Goal: Task Accomplishment & Management: Use online tool/utility

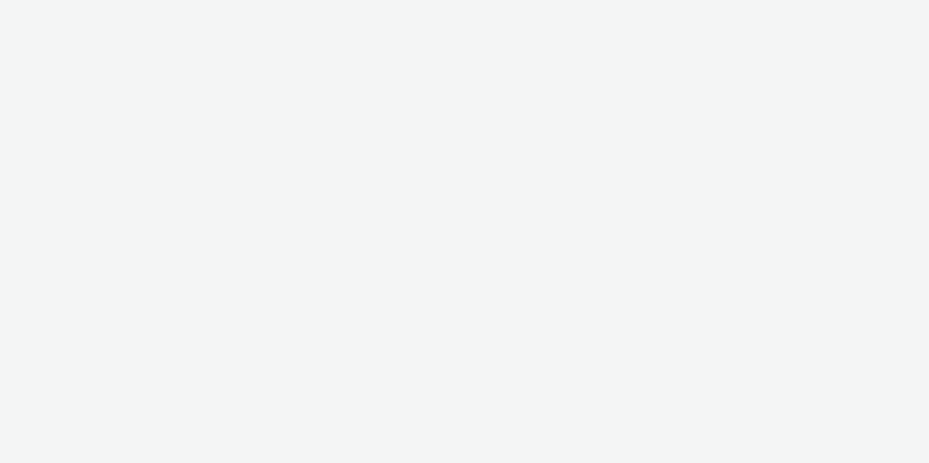
select select "9bcd8e0d-5764-4b89-88fe-b89ee02050ce"
select select "b9dae05b-e3f1-4ff2-954b-b373158465c4"
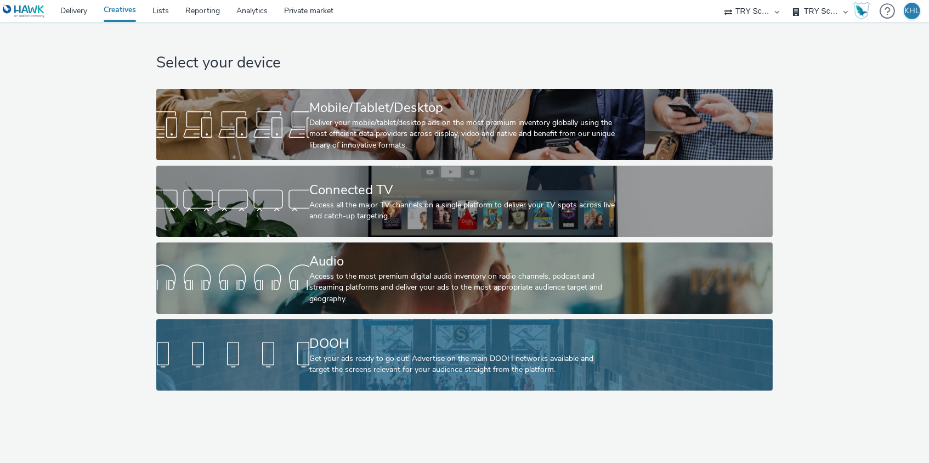
click at [327, 367] on div "Get your ads ready to go out! Advertise on the main DOOH networks available and…" at bounding box center [462, 364] width 306 height 22
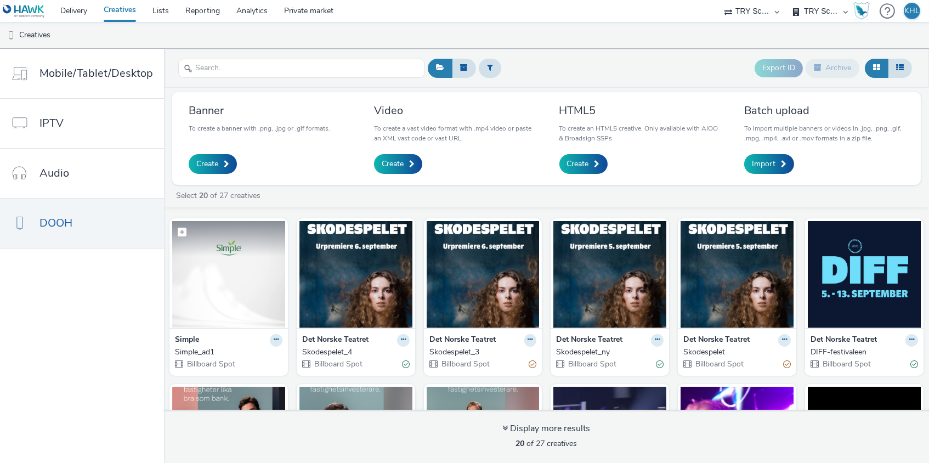
click at [260, 275] on img at bounding box center [228, 274] width 113 height 107
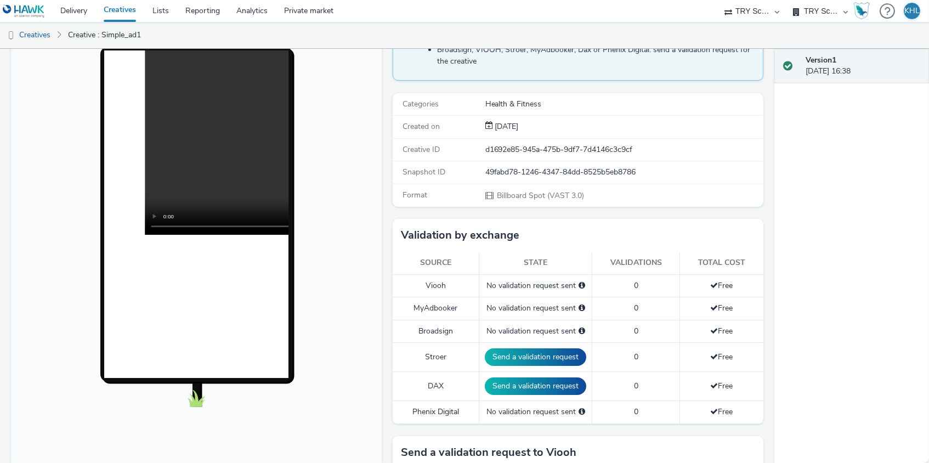
scroll to position [218, 0]
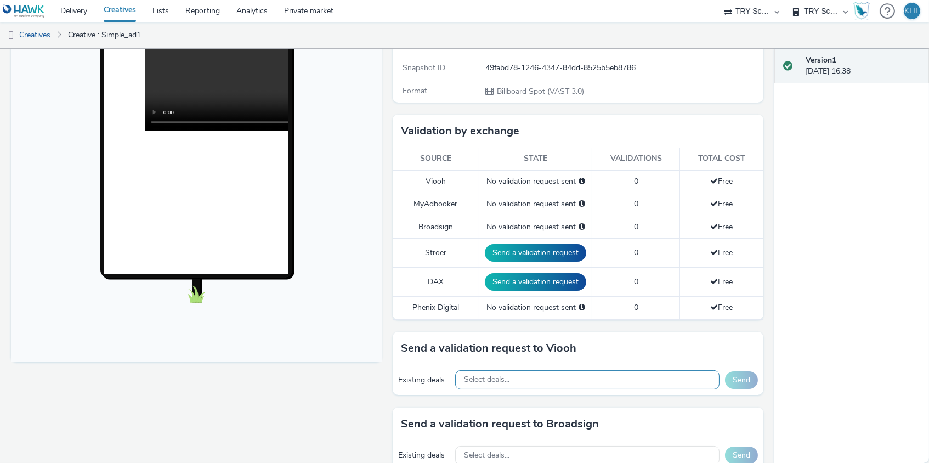
click at [510, 380] on div "Select deals..." at bounding box center [587, 379] width 264 height 19
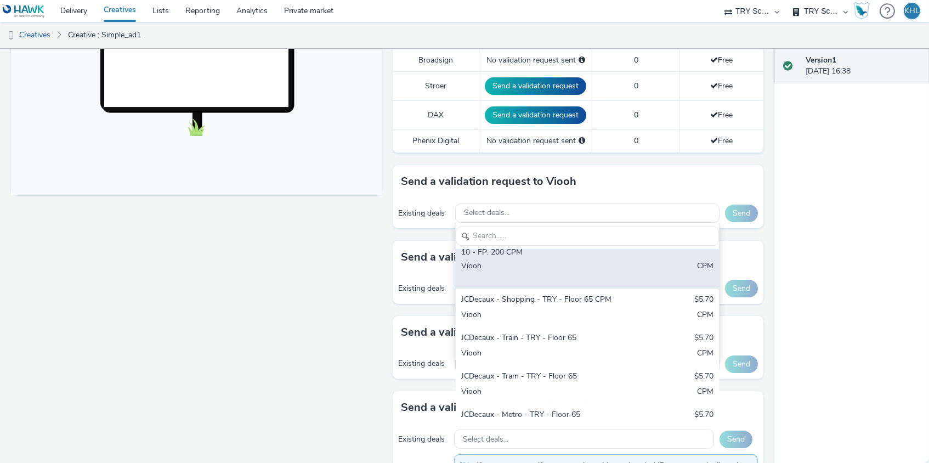
scroll to position [22, 0]
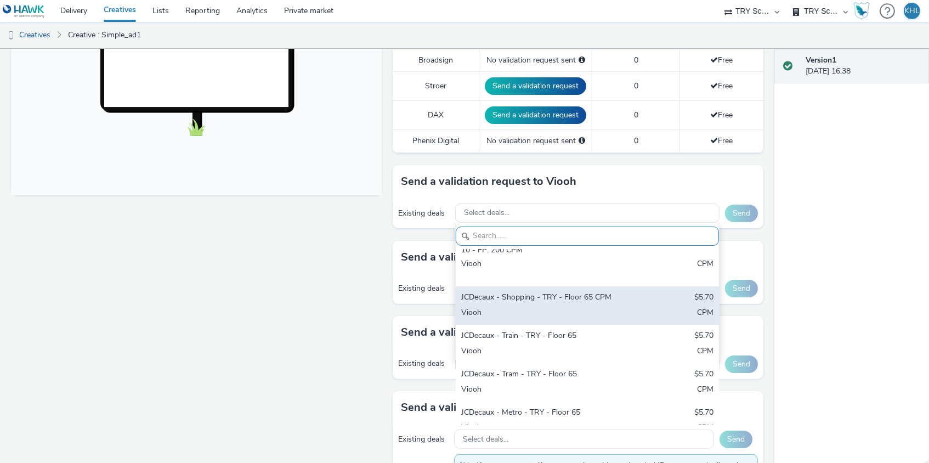
click at [523, 297] on div "JCDecaux - Shopping - TRY - Floor 65 CPM" at bounding box center [544, 298] width 166 height 13
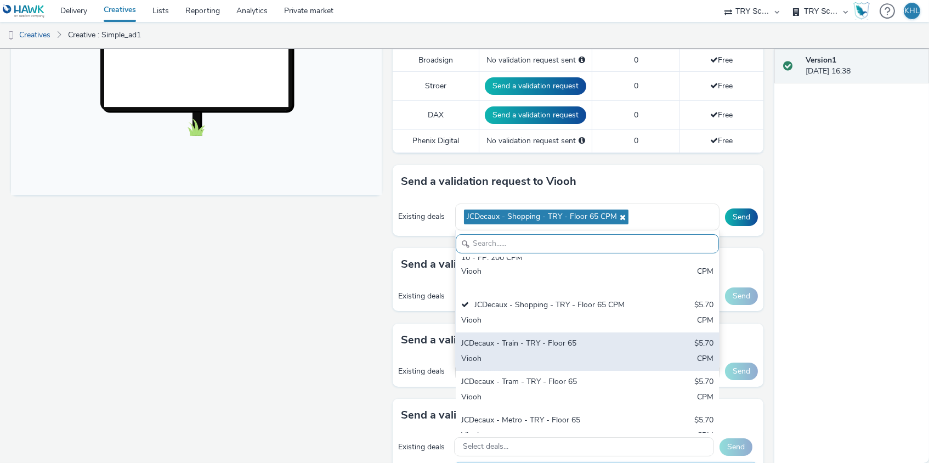
click at [525, 339] on div "JCDecaux - Train - TRY - Floor 65" at bounding box center [544, 344] width 166 height 13
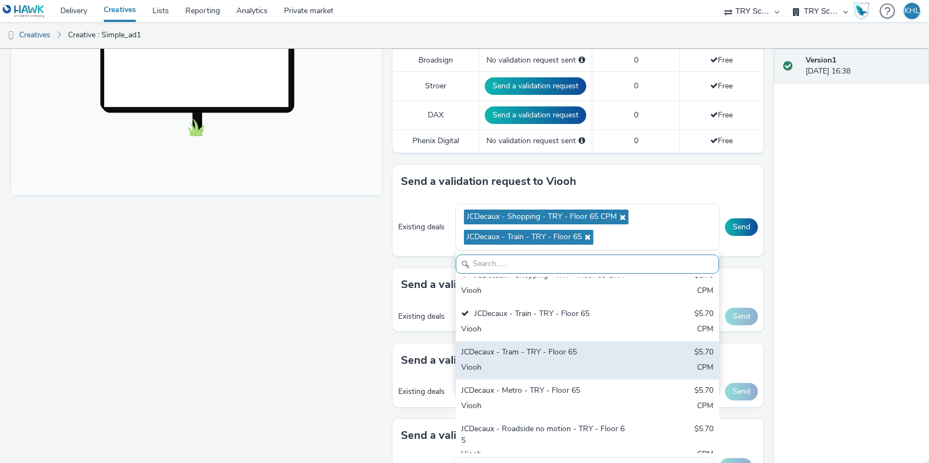
click at [533, 346] on div "JCDecaux - Tram - TRY - Floor 65" at bounding box center [544, 352] width 166 height 13
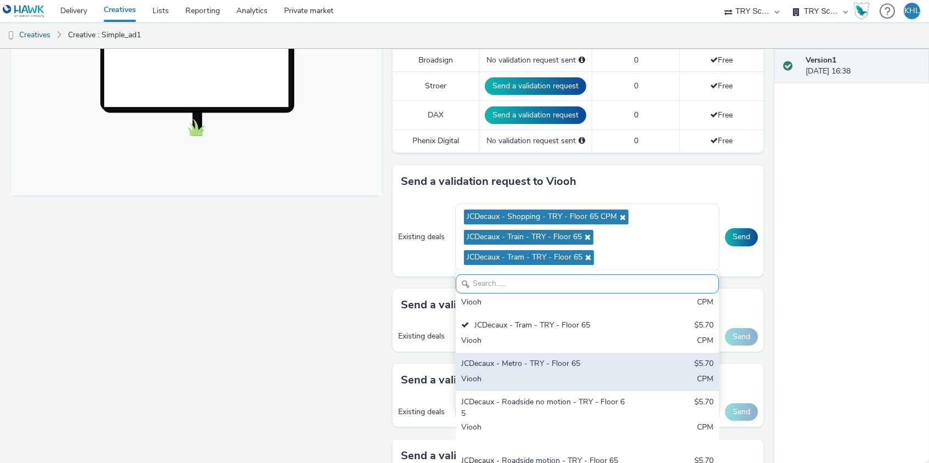
click at [529, 358] on div "JCDecaux - Metro - TRY - Floor 65" at bounding box center [544, 364] width 166 height 13
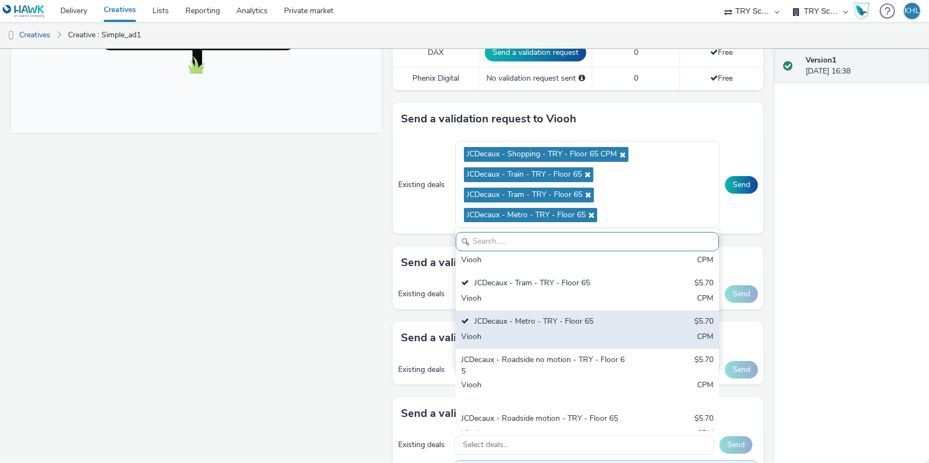
scroll to position [158, 0]
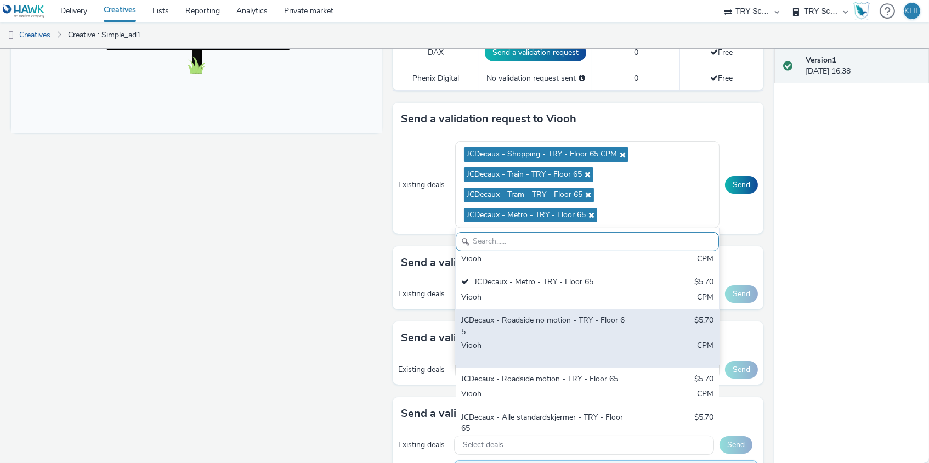
click at [527, 373] on div "JCDecaux - Roadside motion - TRY - Floor 65" at bounding box center [544, 379] width 166 height 13
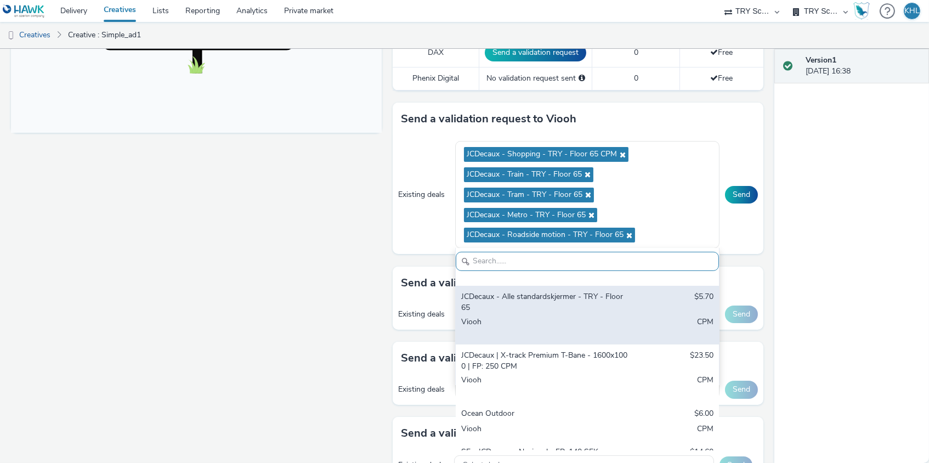
click at [561, 316] on div "Viooh" at bounding box center [544, 327] width 166 height 22
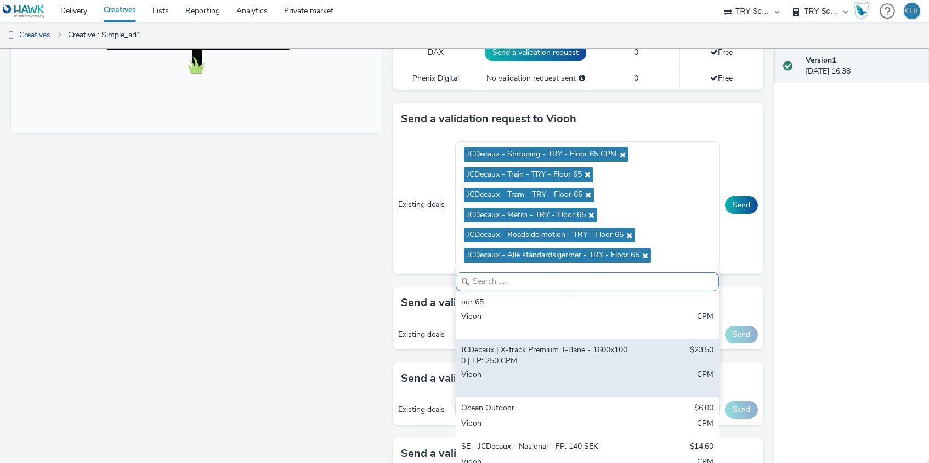
scroll to position [342, 0]
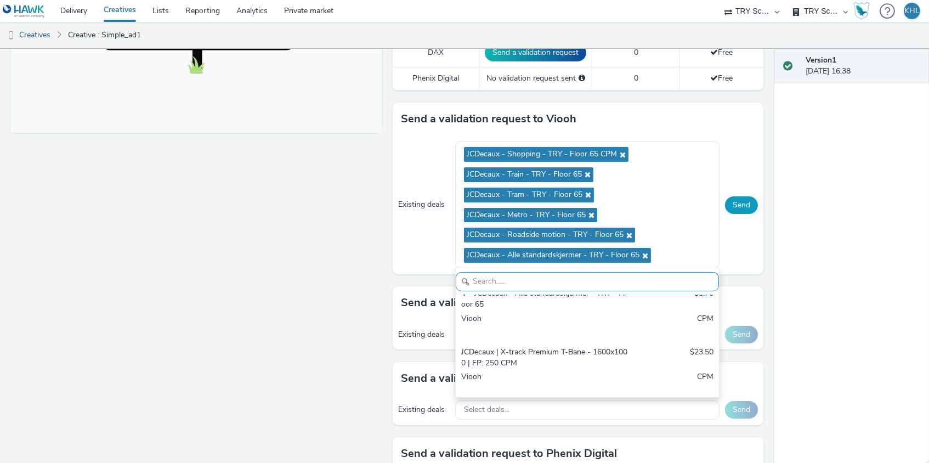
click at [743, 207] on button "Send" at bounding box center [741, 205] width 33 height 18
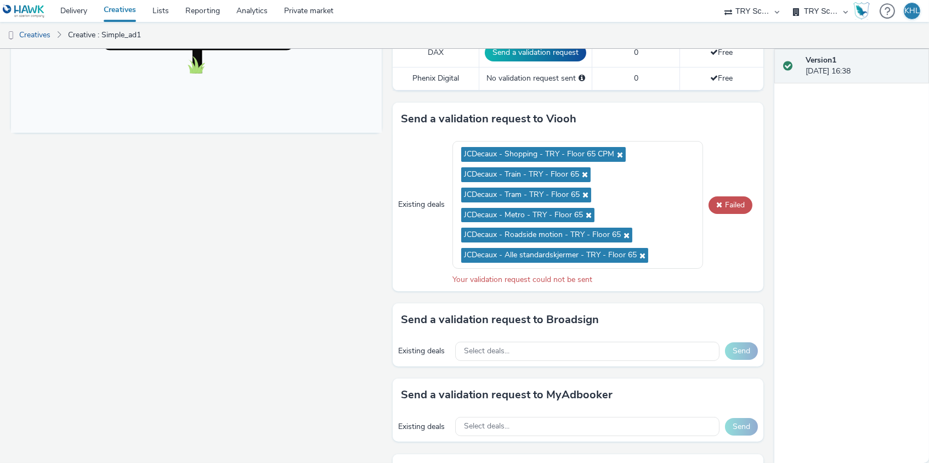
click at [722, 210] on div "Existing deals JCDecaux - Shopping - TRY - Floor 65 CPM JCDecaux - Train - TRY …" at bounding box center [577, 212] width 371 height 155
click at [725, 202] on button "Failed" at bounding box center [730, 205] width 44 height 18
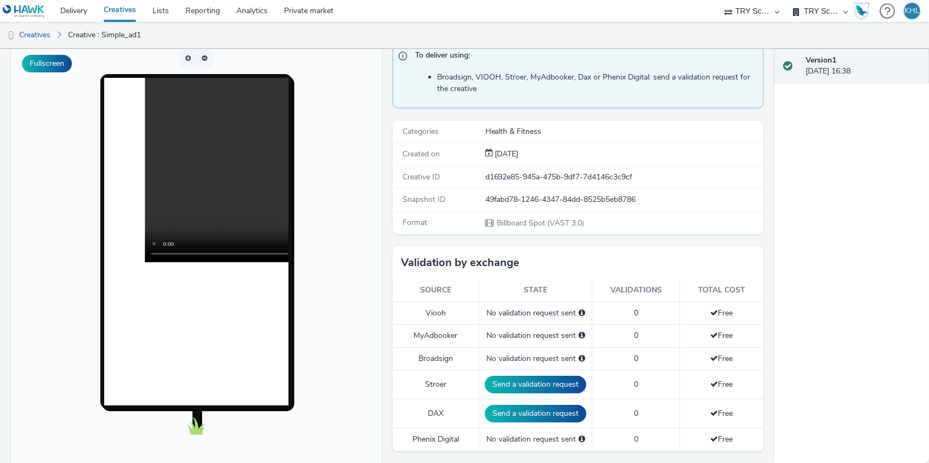
scroll to position [82, 0]
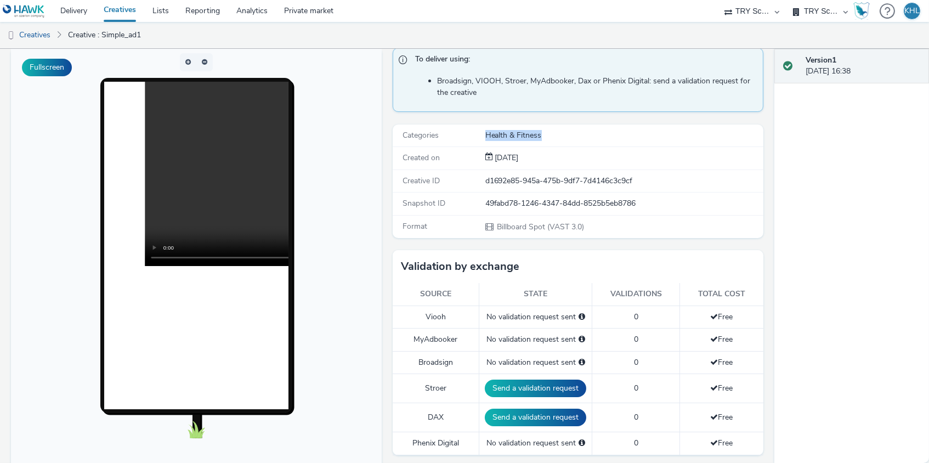
drag, startPoint x: 523, startPoint y: 134, endPoint x: 480, endPoint y: 131, distance: 43.9
click at [480, 131] on div "Categories Health & Fitness" at bounding box center [577, 135] width 371 height 22
click at [546, 136] on div "Health & Fitness" at bounding box center [623, 135] width 277 height 11
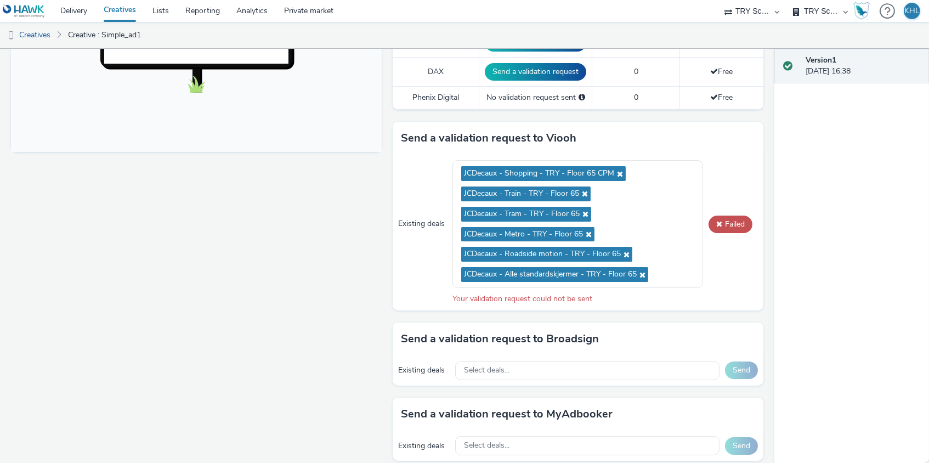
scroll to position [428, 0]
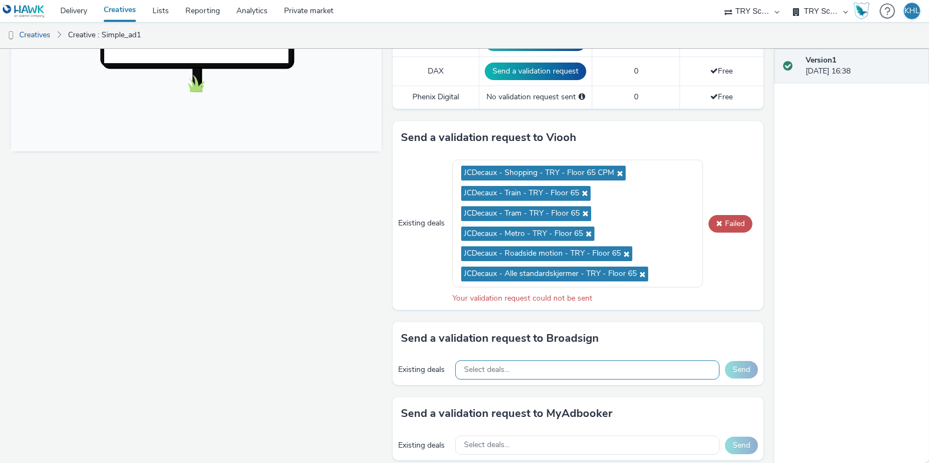
click at [550, 361] on div "Select deals..." at bounding box center [587, 369] width 264 height 19
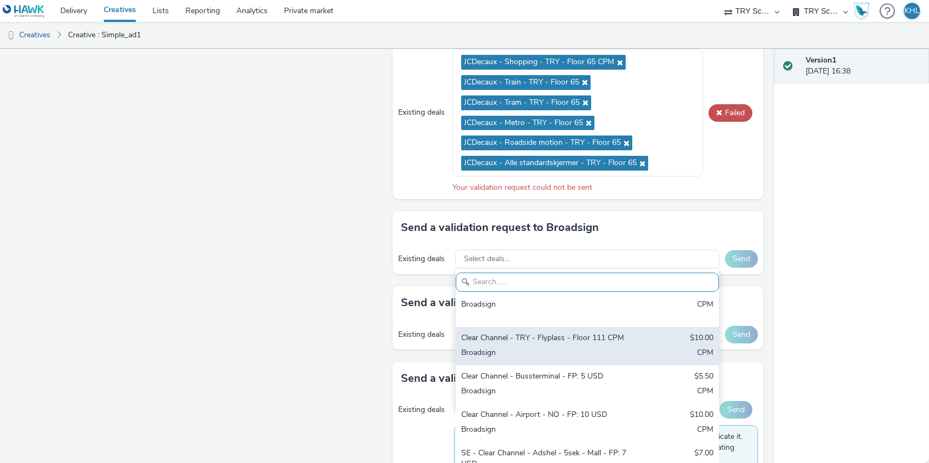
scroll to position [41, 0]
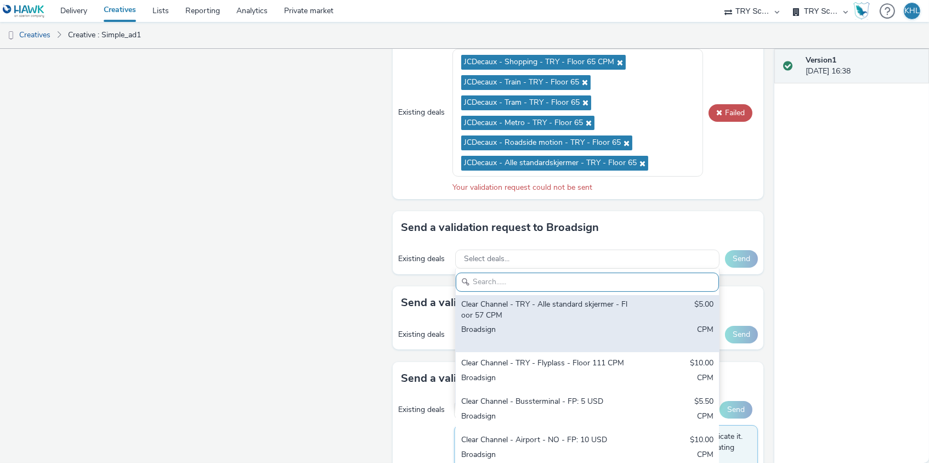
click at [578, 340] on div "Broadsign" at bounding box center [544, 335] width 166 height 22
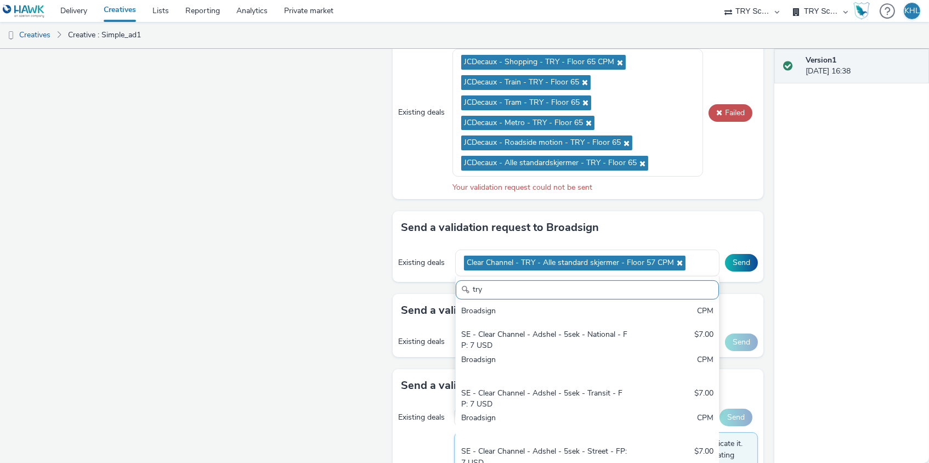
scroll to position [0, 0]
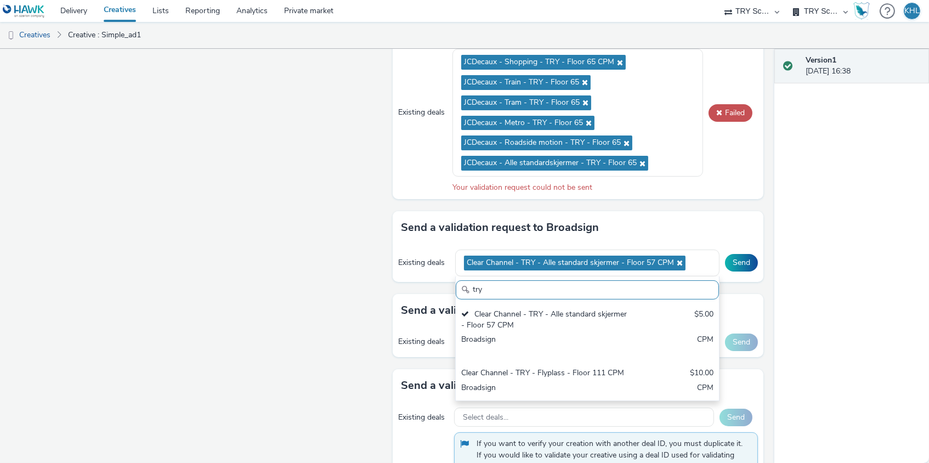
type input "try"
click at [831, 289] on div "Version 1 03 October 2025, 16:38" at bounding box center [851, 256] width 155 height 414
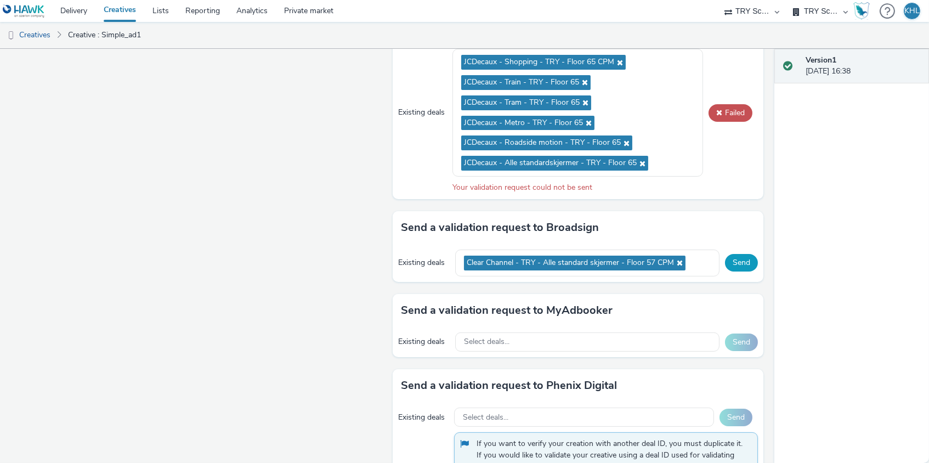
click at [747, 256] on button "Send" at bounding box center [741, 263] width 33 height 18
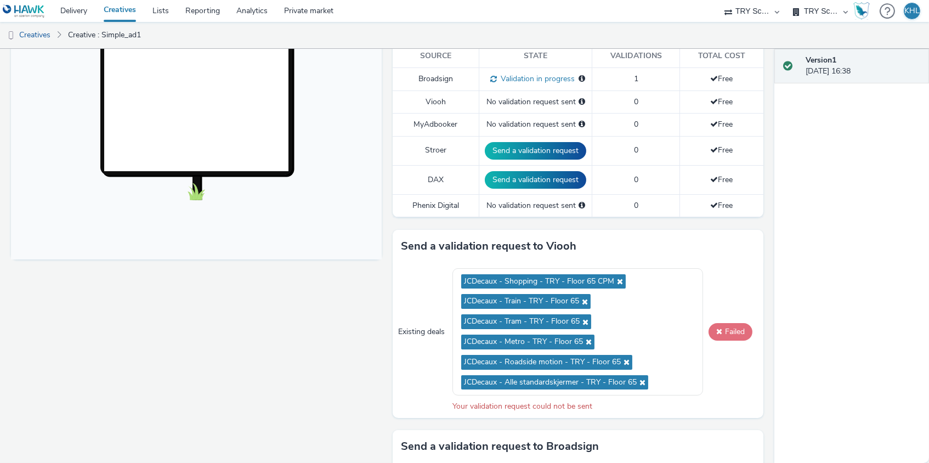
scroll to position [323, 0]
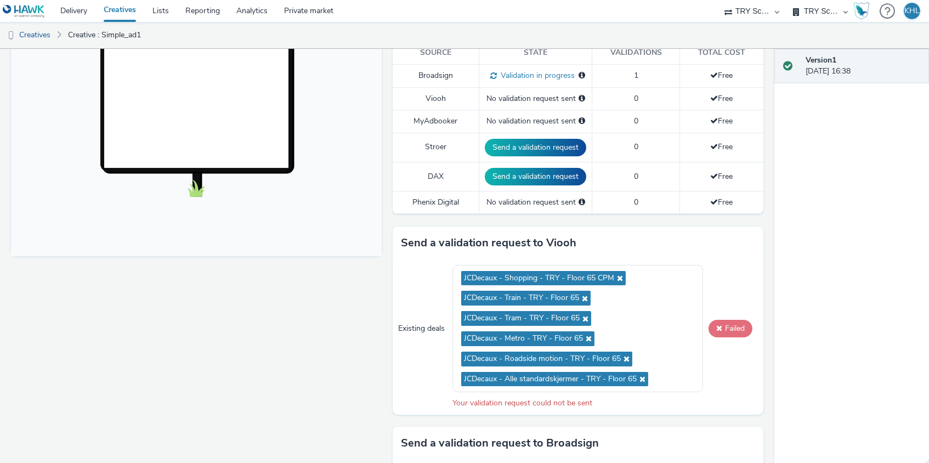
click at [730, 327] on button "Failed" at bounding box center [730, 329] width 44 height 18
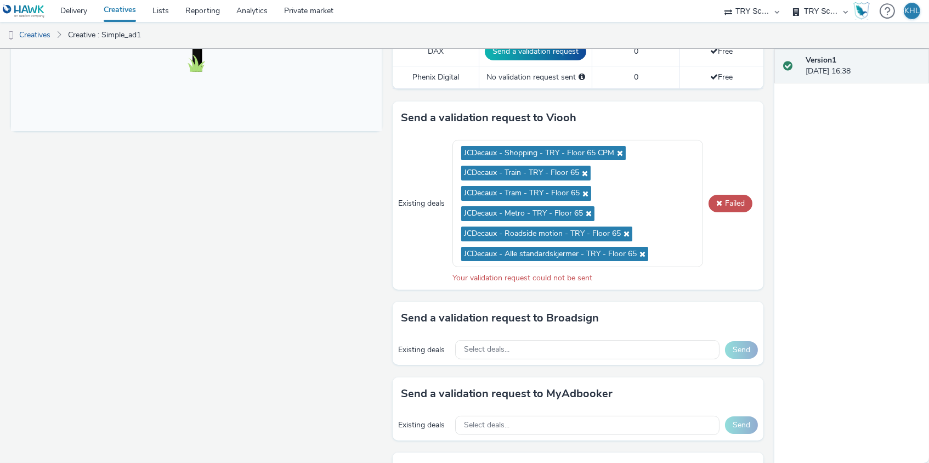
scroll to position [460, 0]
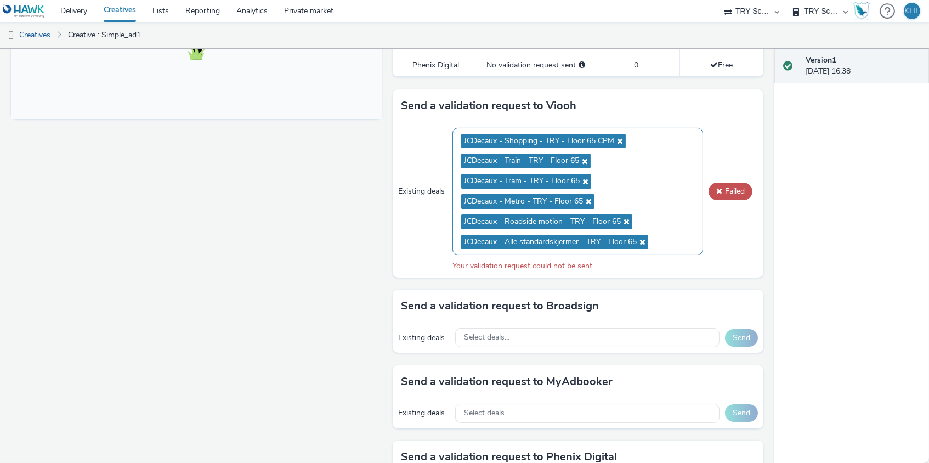
click at [644, 238] on icon at bounding box center [640, 242] width 9 height 8
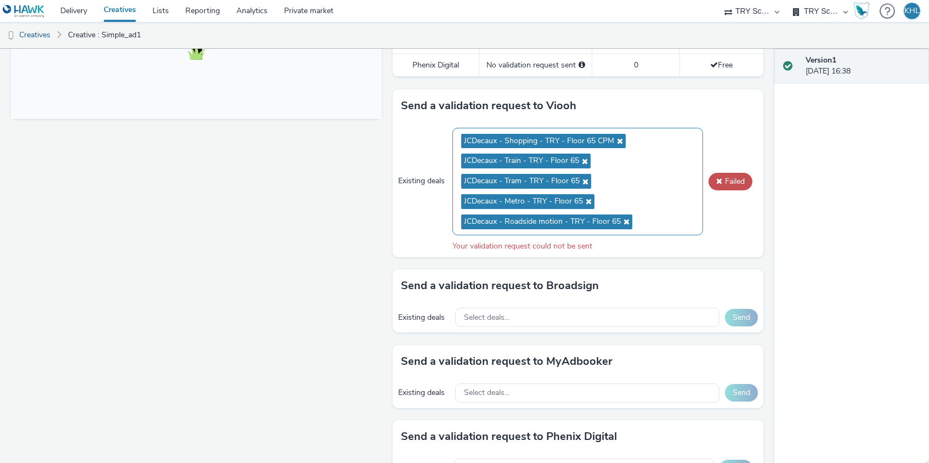
click at [586, 157] on icon at bounding box center [583, 161] width 9 height 8
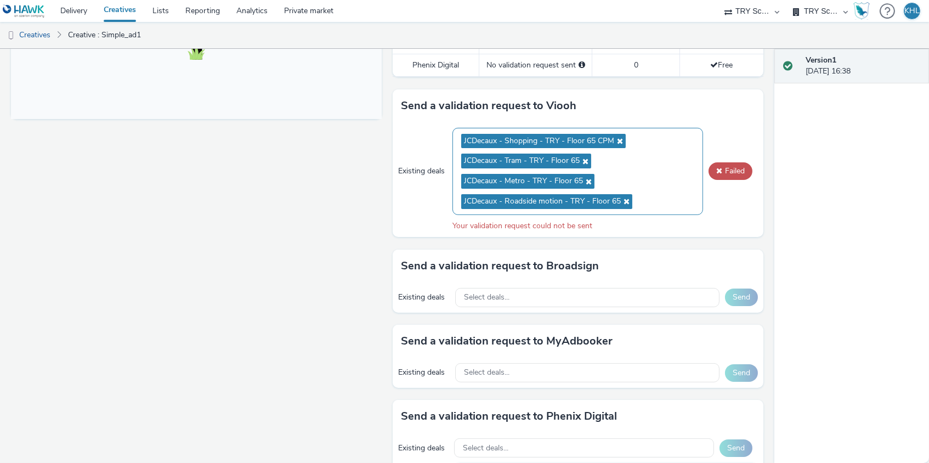
click at [587, 178] on icon at bounding box center [587, 182] width 9 height 8
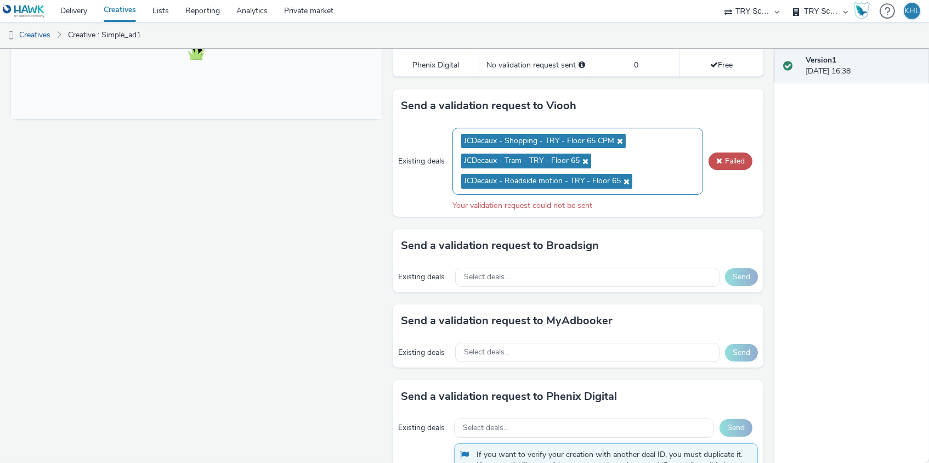
click at [588, 155] on span "JCDecaux - Tram - TRY - Floor 65" at bounding box center [526, 160] width 130 height 15
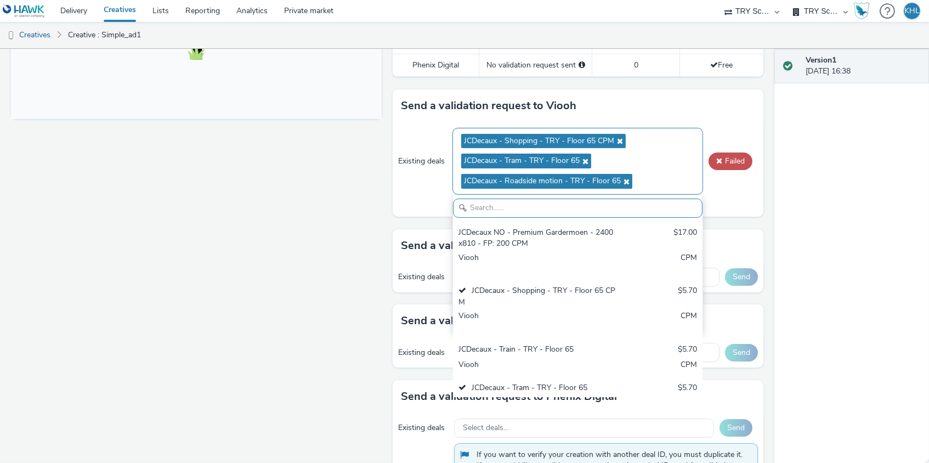
click at [586, 160] on span "JCDecaux - Tram - TRY - Floor 65" at bounding box center [526, 160] width 130 height 15
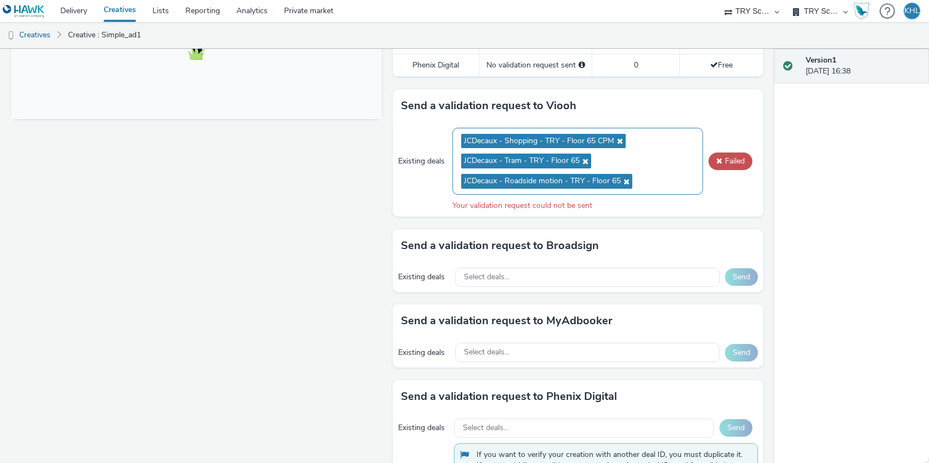
click at [586, 157] on icon at bounding box center [583, 161] width 9 height 8
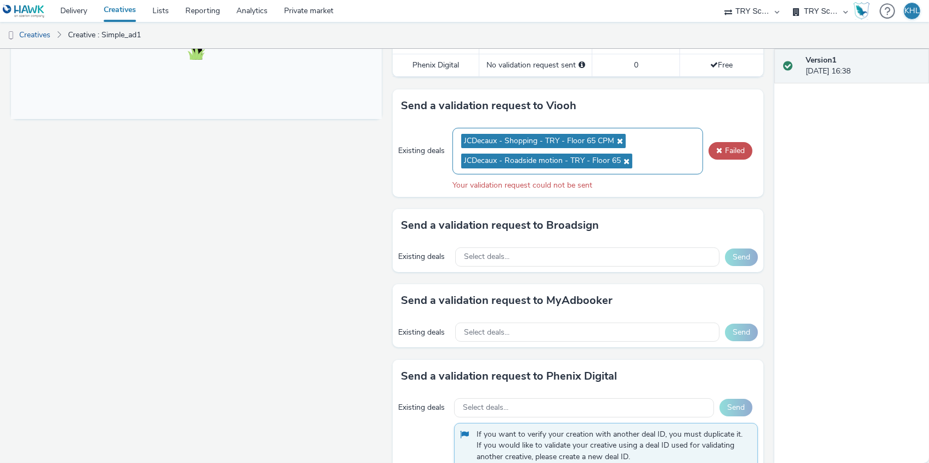
click at [625, 157] on icon at bounding box center [625, 161] width 9 height 8
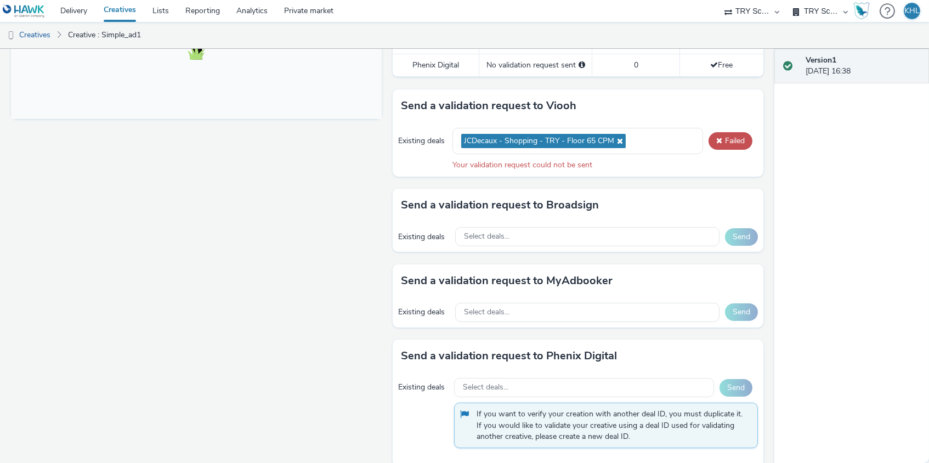
click at [734, 145] on div "Existing deals JCDecaux - Shopping - TRY - Floor 65 CPM Failed Your validation …" at bounding box center [577, 149] width 371 height 54
click at [734, 140] on button "Failed" at bounding box center [730, 141] width 44 height 18
click at [619, 137] on icon at bounding box center [618, 141] width 9 height 8
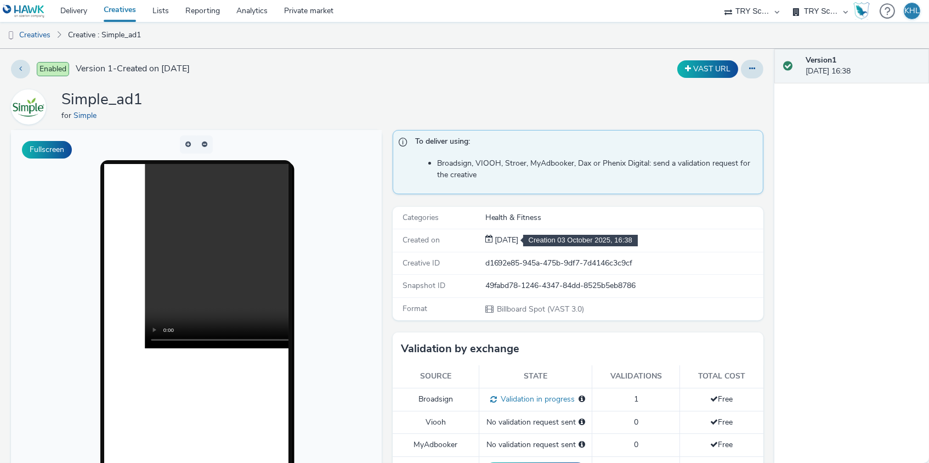
scroll to position [0, 0]
click at [115, 9] on link "Creatives" at bounding box center [119, 11] width 49 height 22
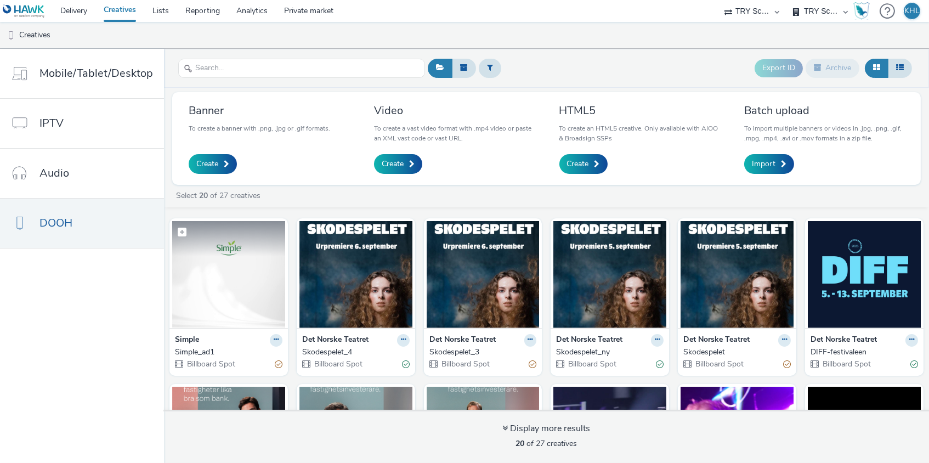
click at [242, 284] on img at bounding box center [228, 274] width 113 height 107
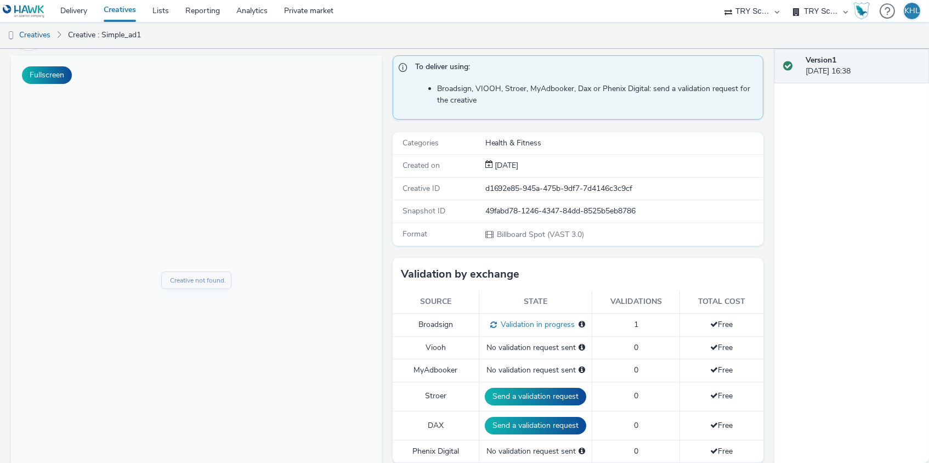
scroll to position [76, 0]
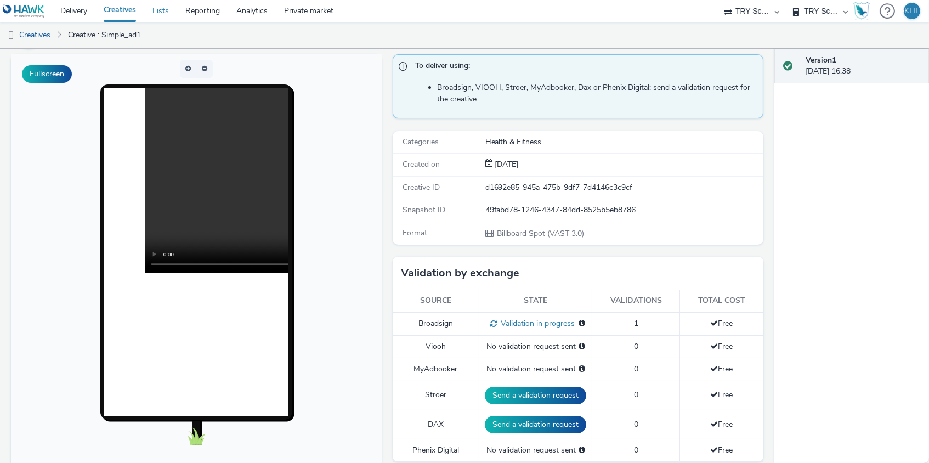
click at [156, 10] on link "Lists" at bounding box center [160, 11] width 33 height 22
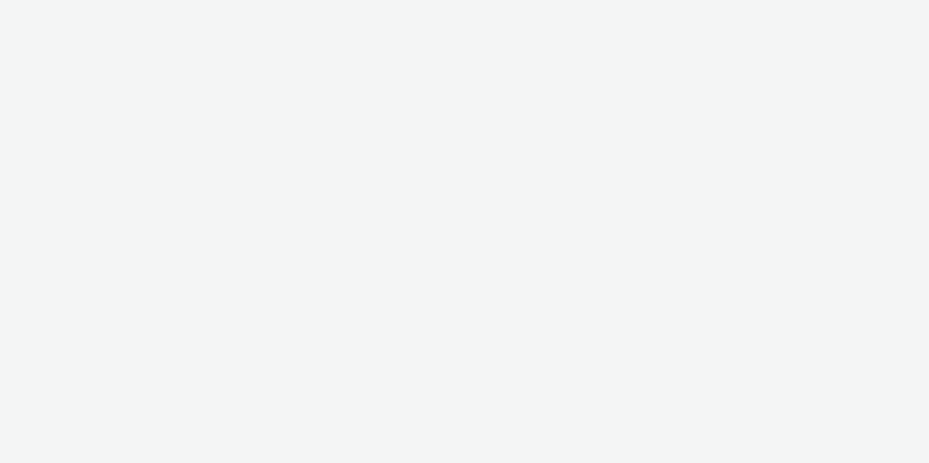
select select "9bcd8e0d-5764-4b89-88fe-b89ee02050ce"
select select "b9dae05b-e3f1-4ff2-954b-b373158465c4"
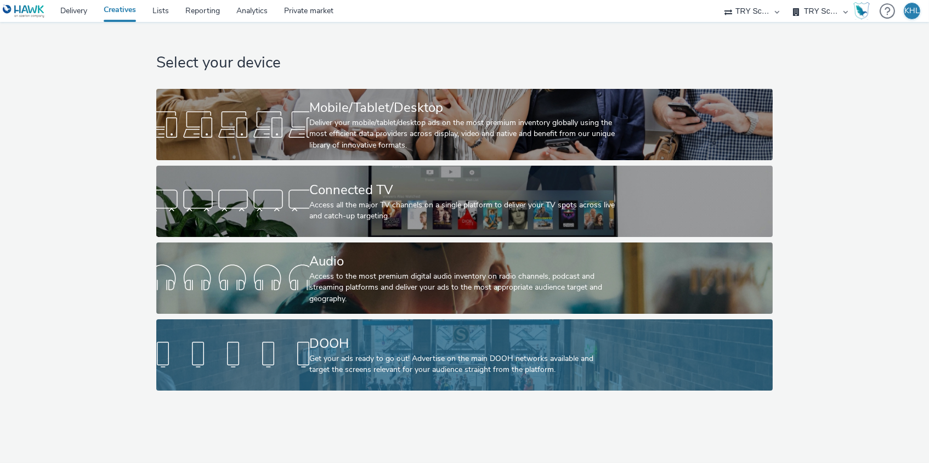
click at [308, 350] on div at bounding box center [232, 354] width 153 height 35
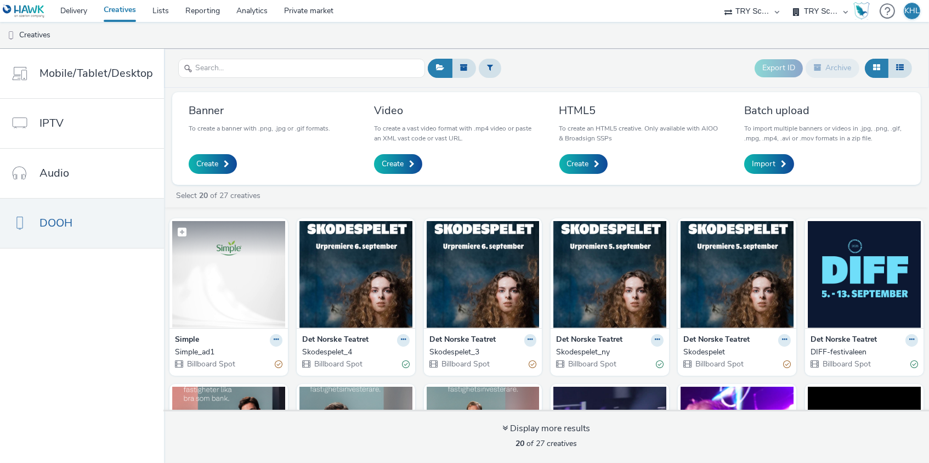
click at [247, 270] on img at bounding box center [228, 274] width 113 height 107
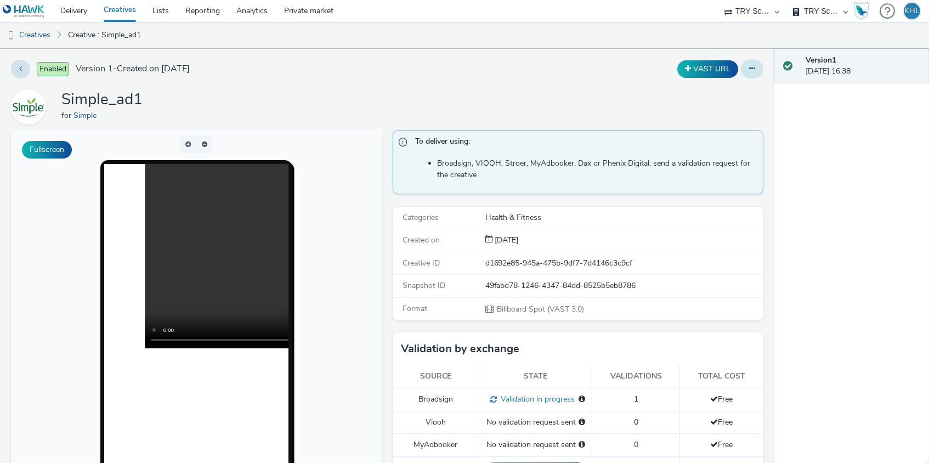
click at [754, 67] on icon at bounding box center [752, 69] width 6 height 8
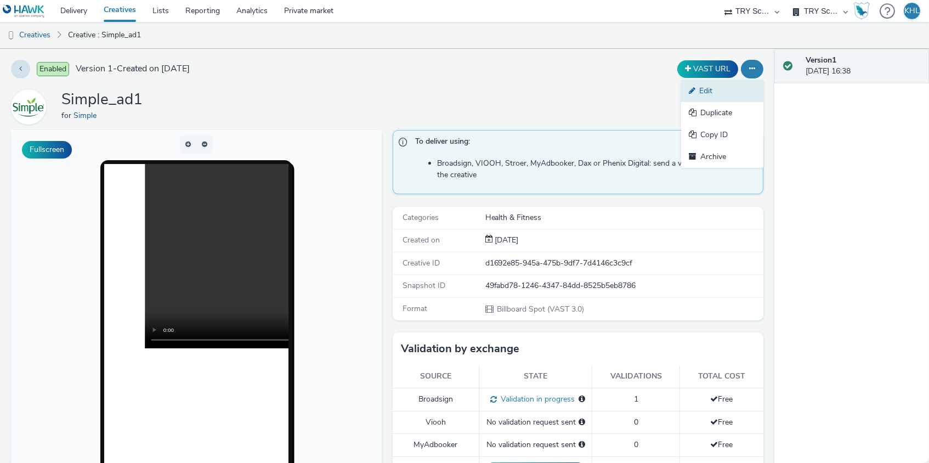
click at [738, 96] on link "Edit" at bounding box center [722, 91] width 82 height 22
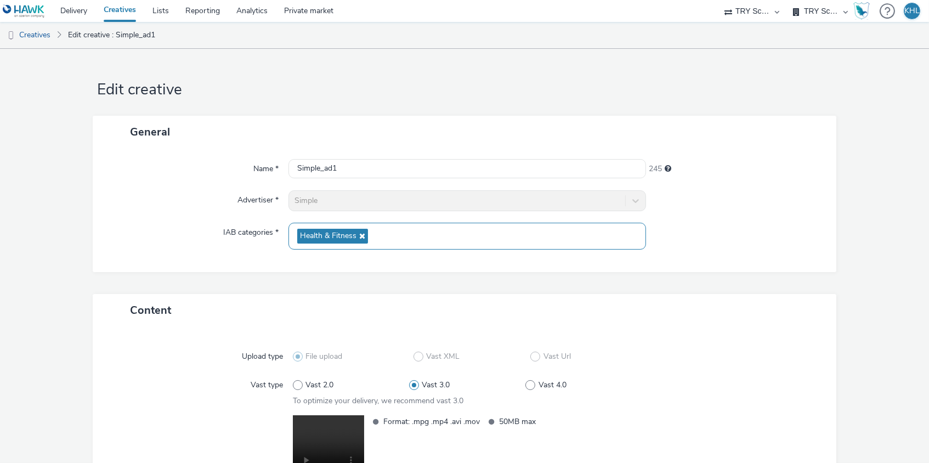
click at [362, 237] on icon at bounding box center [360, 236] width 9 height 8
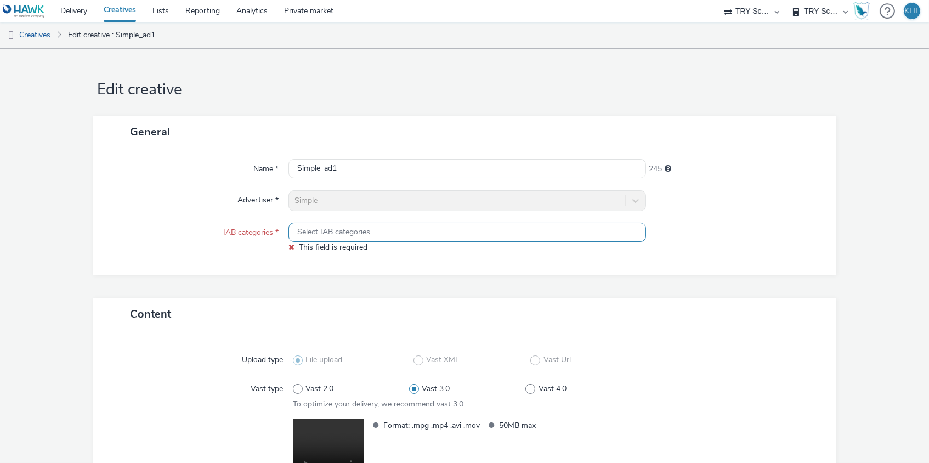
click at [364, 232] on span "Select IAB categories..." at bounding box center [336, 231] width 78 height 9
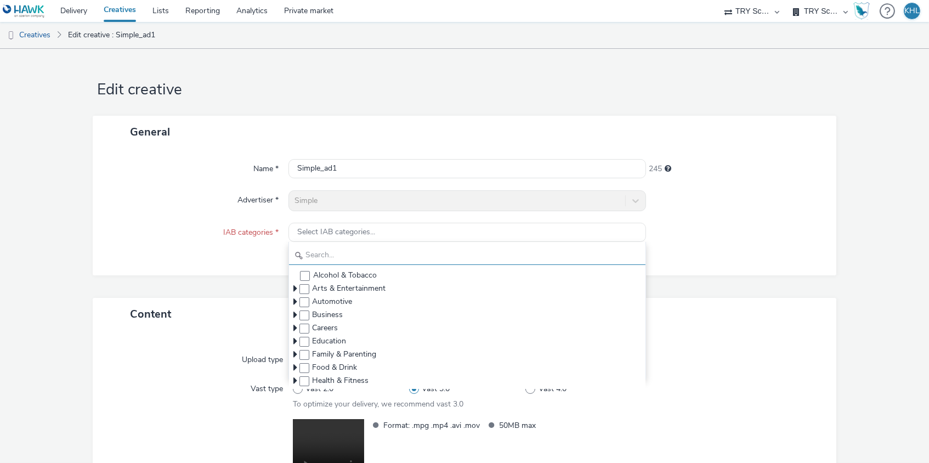
click at [346, 251] on input "text" at bounding box center [467, 255] width 357 height 19
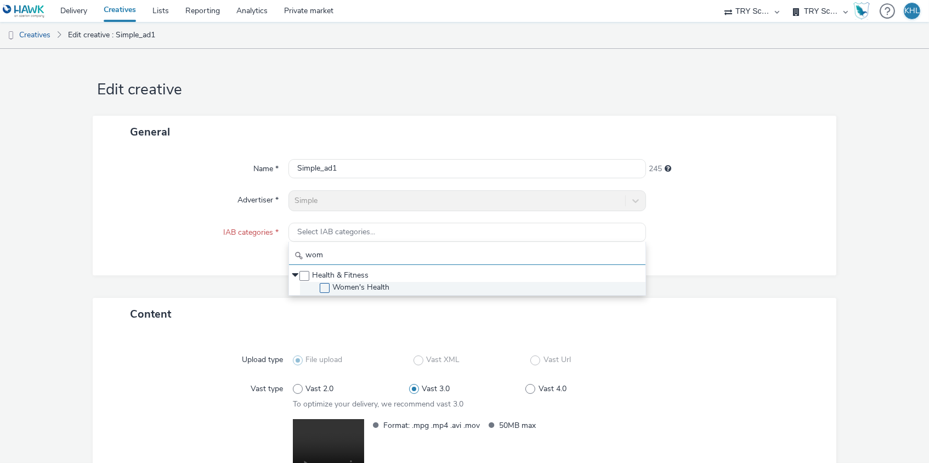
type input "wom"
click at [327, 289] on span at bounding box center [325, 288] width 10 height 10
checkbox input "true"
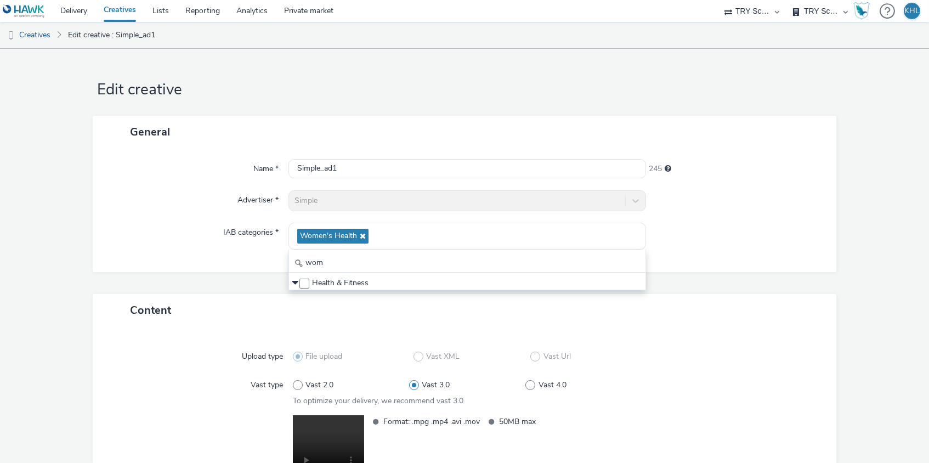
click at [705, 305] on div "Content" at bounding box center [464, 310] width 743 height 32
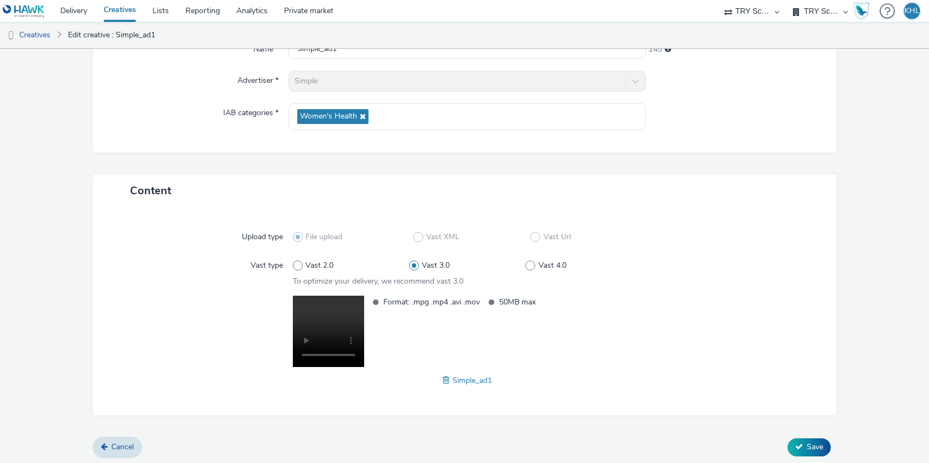
scroll to position [119, 0]
click at [809, 442] on span "Save" at bounding box center [814, 447] width 16 height 10
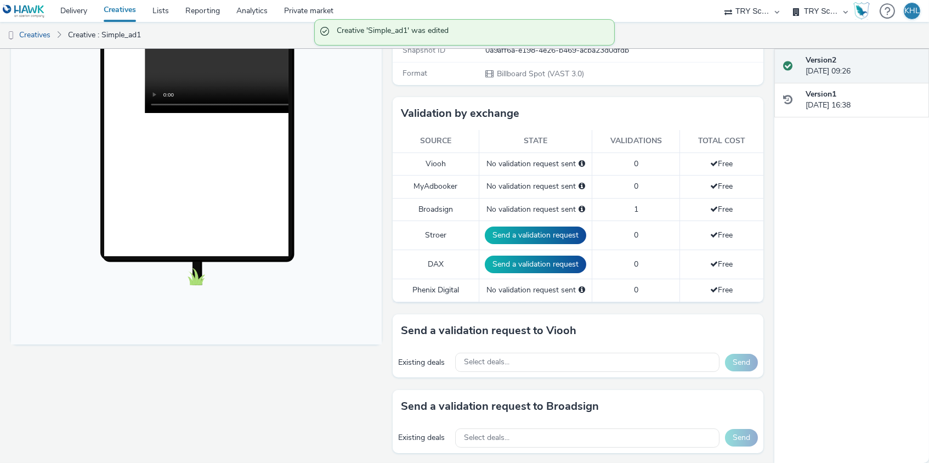
scroll to position [246, 0]
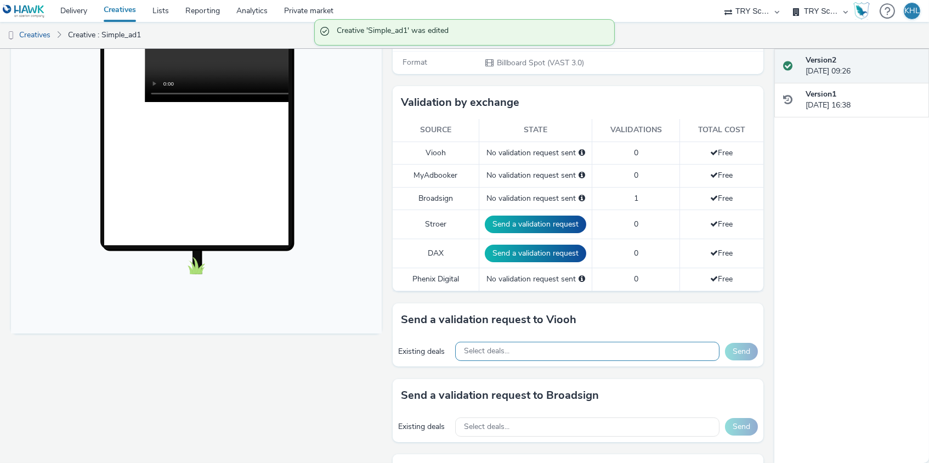
click at [547, 341] on div "Select deals..." at bounding box center [587, 350] width 264 height 19
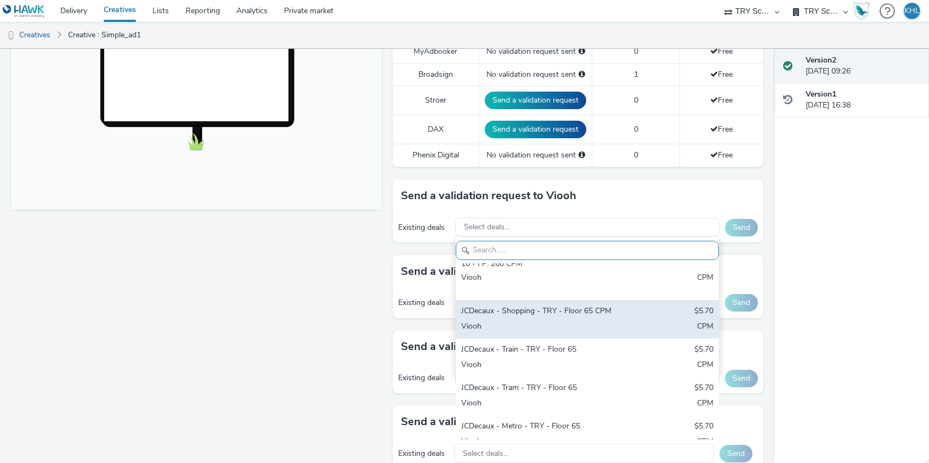
scroll to position [26, 0]
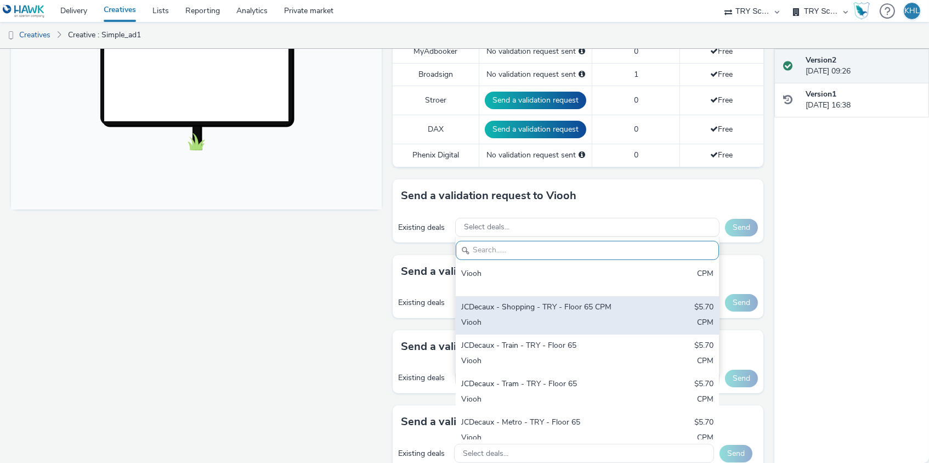
drag, startPoint x: 518, startPoint y: 312, endPoint x: 520, endPoint y: 333, distance: 20.9
click at [517, 317] on div "Viooh" at bounding box center [544, 323] width 166 height 13
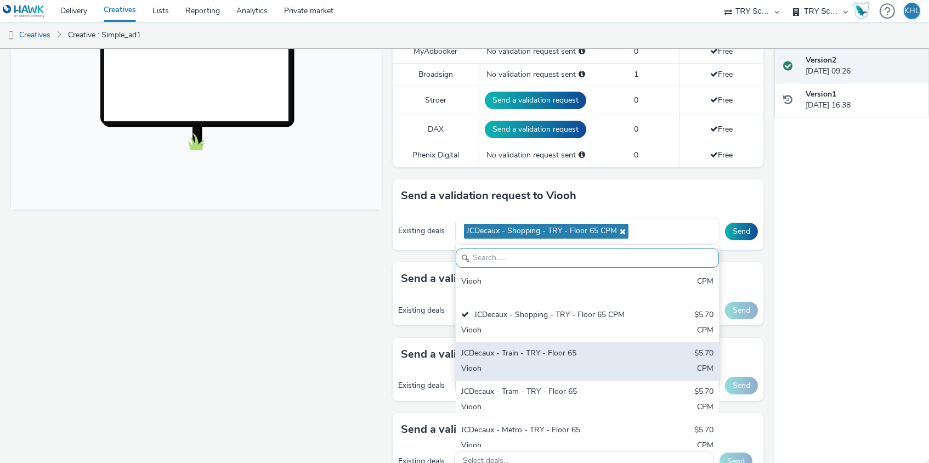
click at [531, 363] on div "Viooh" at bounding box center [544, 369] width 166 height 13
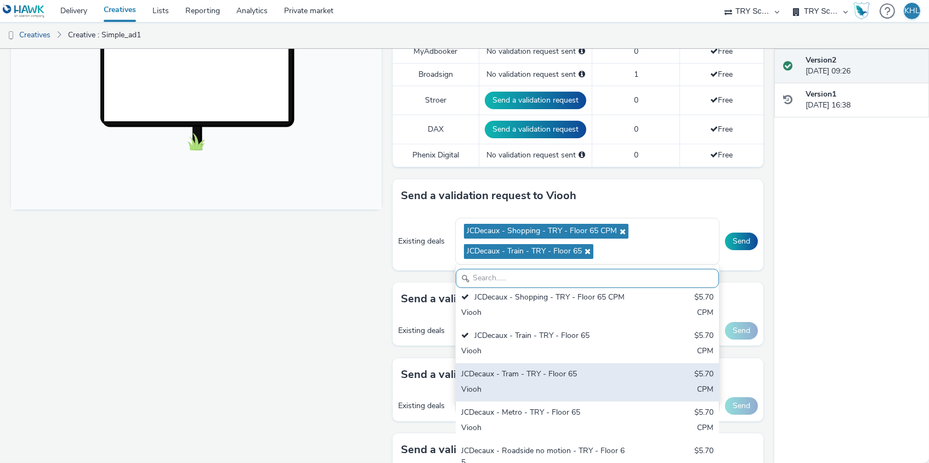
click at [539, 374] on div "JCDecaux - Tram - TRY - Floor 65 $5.70 Viooh CPM" at bounding box center [587, 382] width 263 height 38
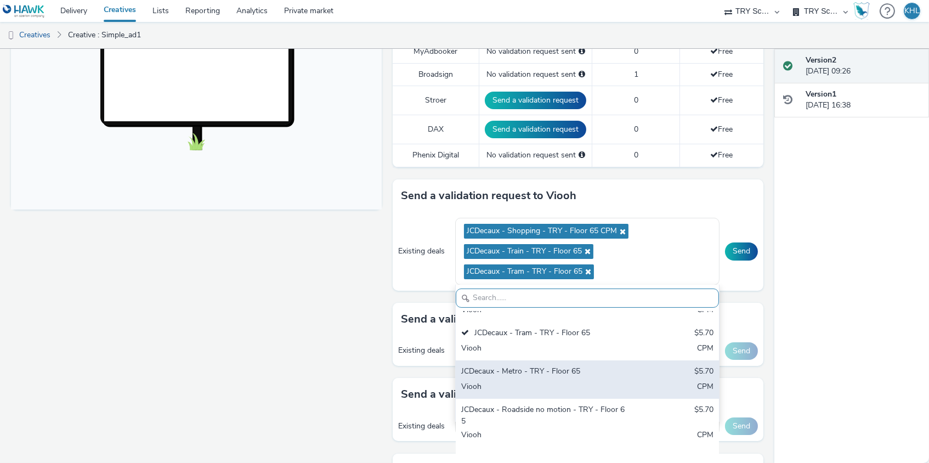
click at [539, 381] on div "Viooh" at bounding box center [544, 387] width 166 height 13
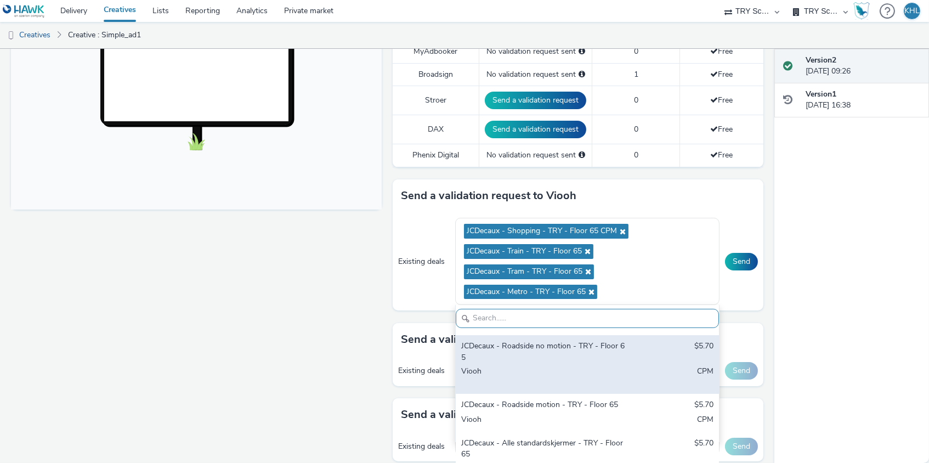
scroll to position [209, 0]
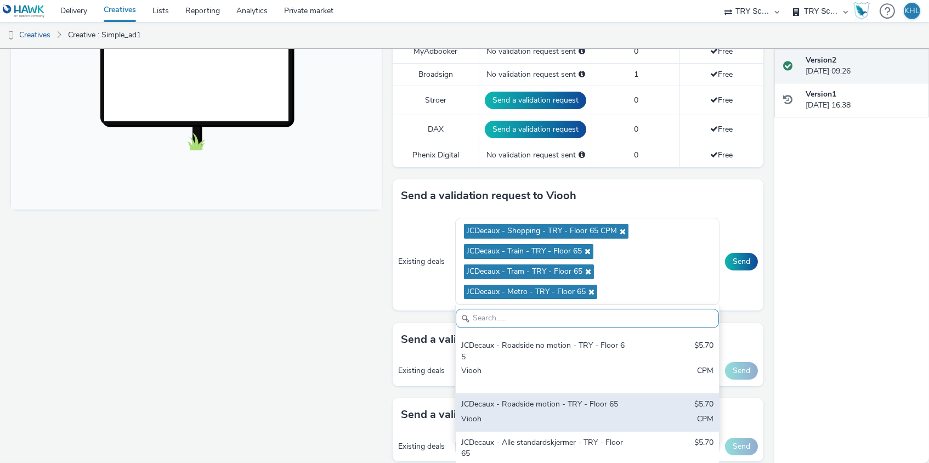
click at [566, 399] on div "JCDecaux - Roadside motion - TRY - Floor 65" at bounding box center [544, 405] width 166 height 13
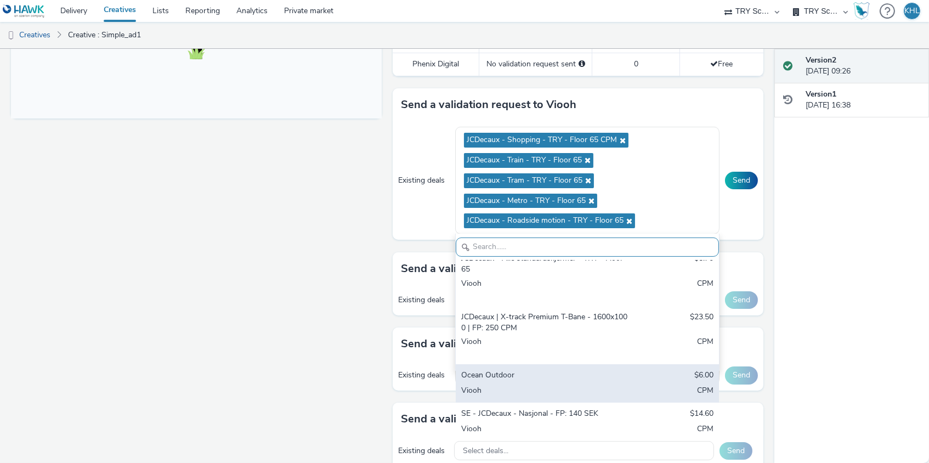
scroll to position [342, 0]
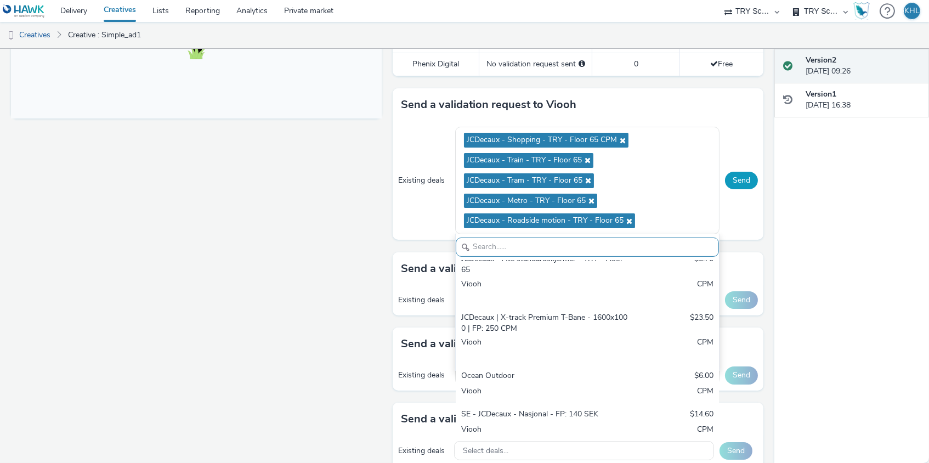
click at [749, 174] on button "Send" at bounding box center [741, 181] width 33 height 18
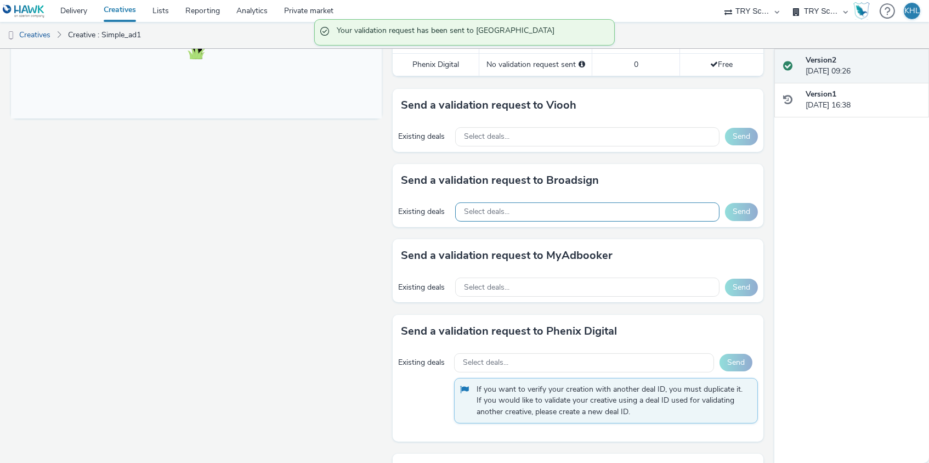
click at [528, 207] on div "Select deals..." at bounding box center [587, 211] width 264 height 19
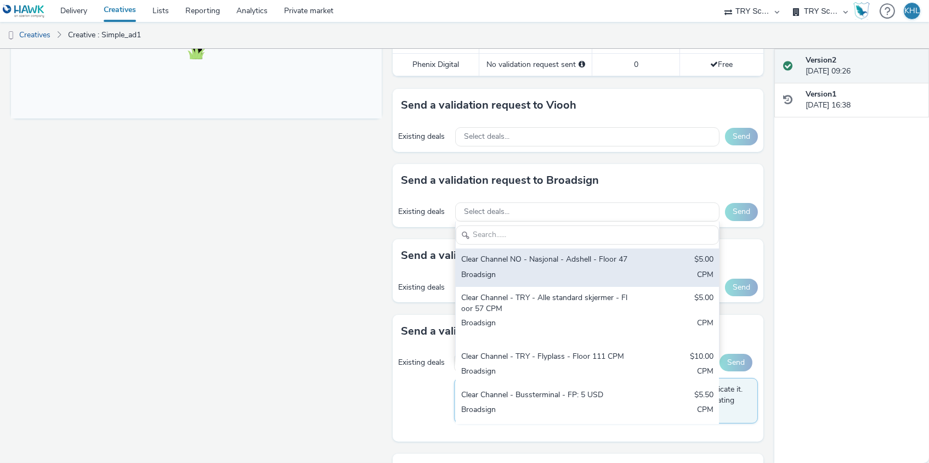
scroll to position [0, 0]
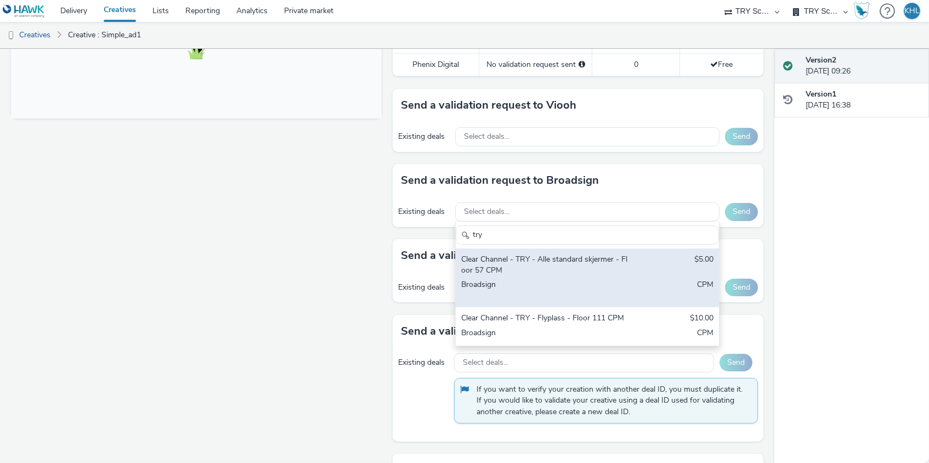
type input "try"
click at [598, 257] on div "Clear Channel - TRY - Alle standard skjermer - Floor 57 CPM" at bounding box center [544, 265] width 166 height 22
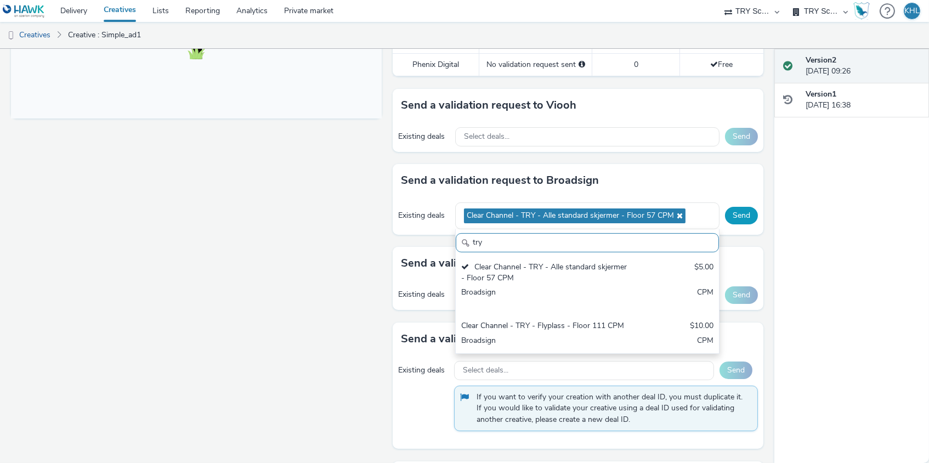
click at [737, 209] on button "Send" at bounding box center [741, 216] width 33 height 18
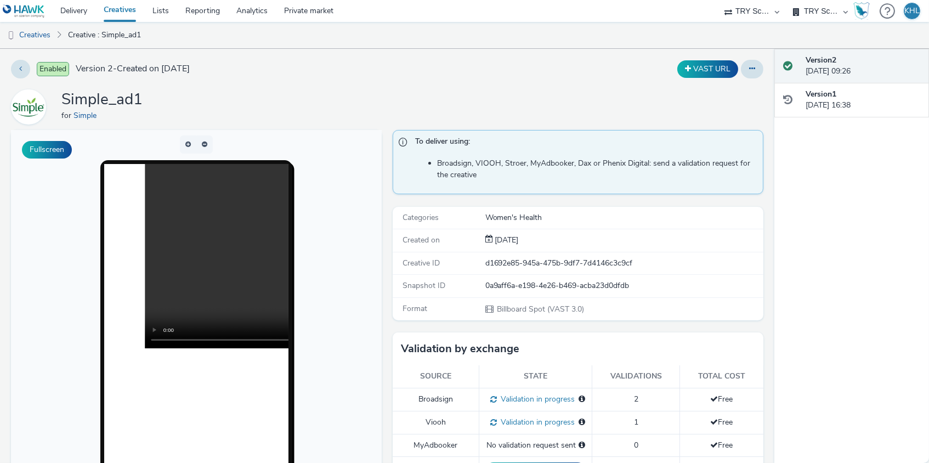
scroll to position [412, 0]
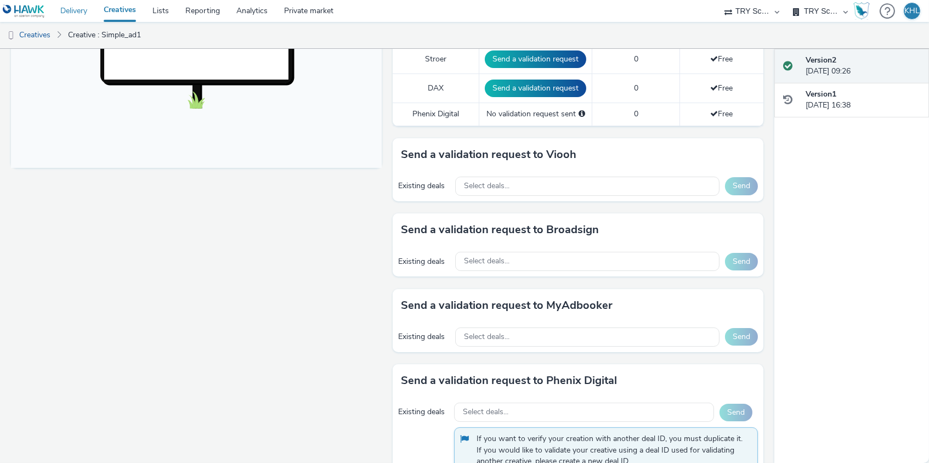
click at [82, 12] on link "Delivery" at bounding box center [73, 11] width 43 height 22
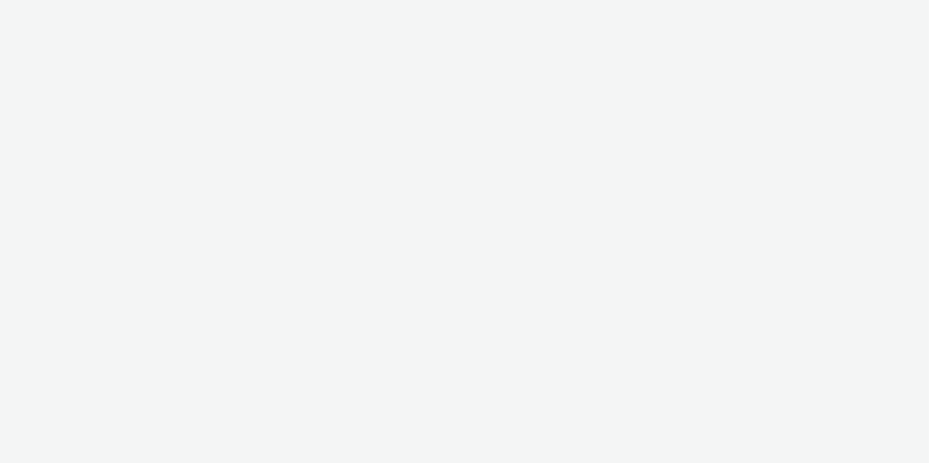
select select "9bcd8e0d-5764-4b89-88fe-b89ee02050ce"
select select "b9dae05b-e3f1-4ff2-954b-b373158465c4"
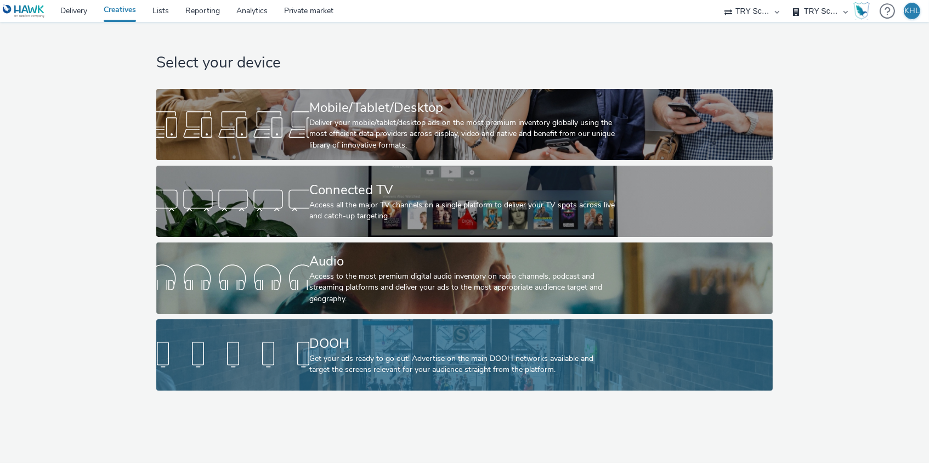
click at [616, 345] on link "DOOH Get your ads ready to go out! Advertise on the main DOOH networks availabl…" at bounding box center [464, 354] width 617 height 71
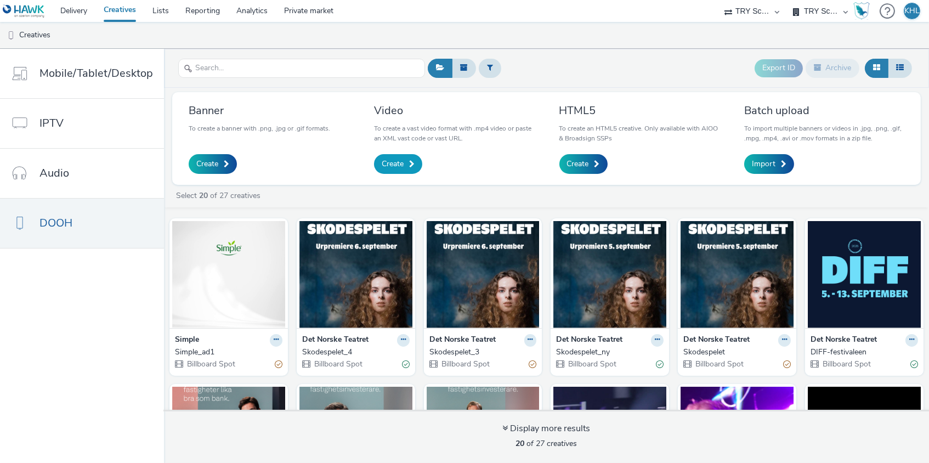
click at [385, 165] on span "Create" at bounding box center [393, 163] width 22 height 11
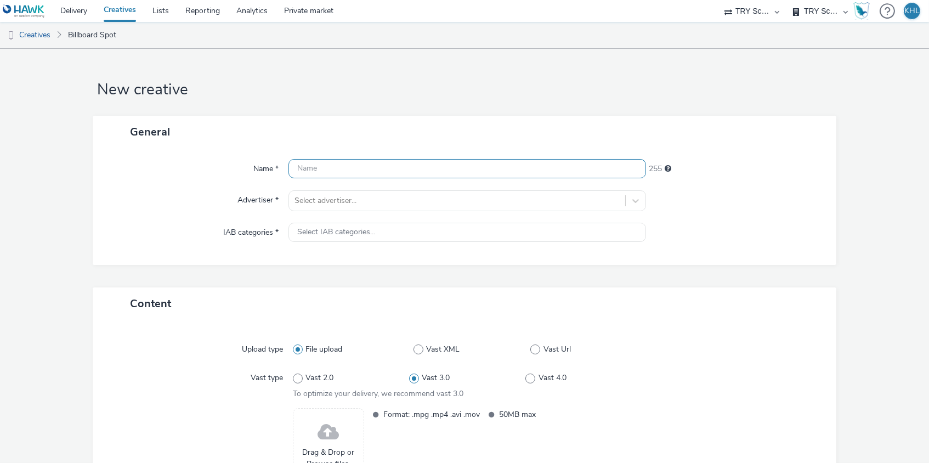
click at [349, 170] on input "text" at bounding box center [467, 168] width 358 height 19
click at [334, 173] on input "text" at bounding box center [467, 168] width 358 height 19
type input "Den_uendelige_historia"
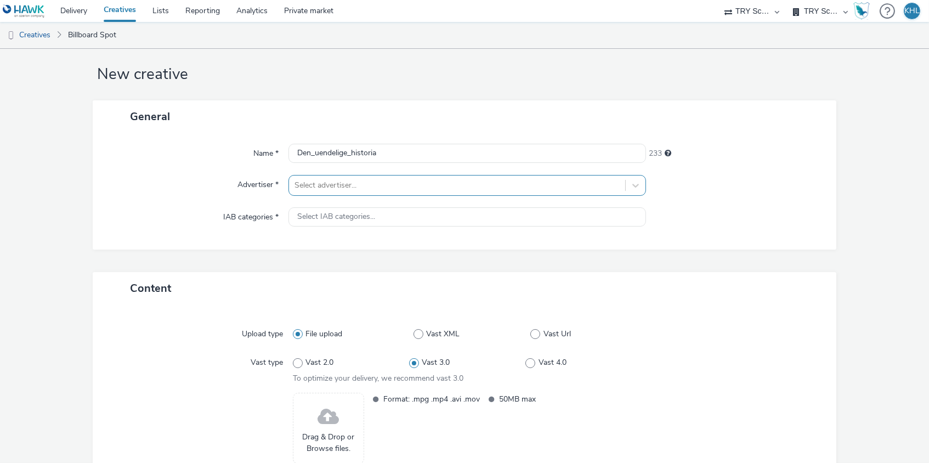
click at [344, 177] on div "Select advertiser..." at bounding box center [457, 186] width 337 height 18
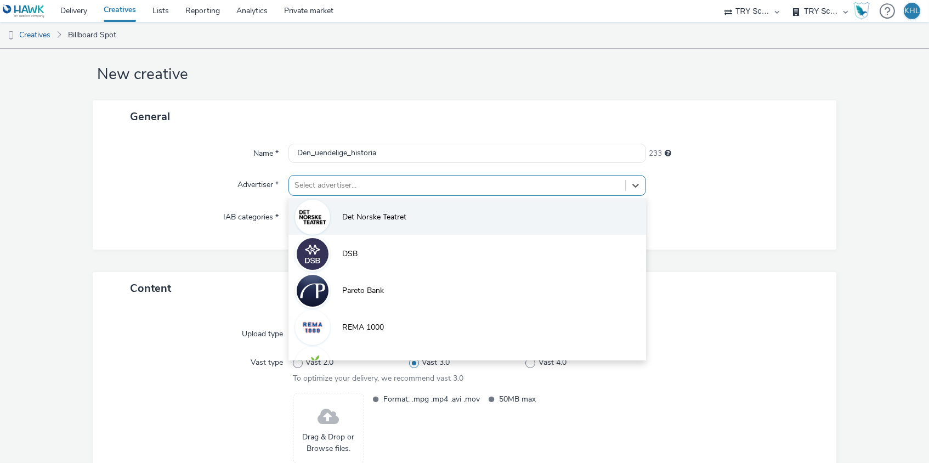
click at [366, 206] on li "Det Norske Teatret" at bounding box center [467, 216] width 358 height 37
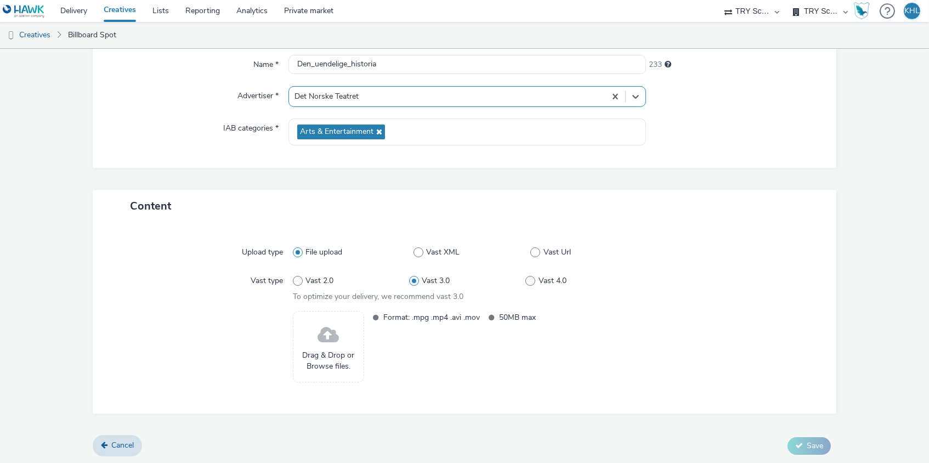
scroll to position [104, 0]
click at [337, 368] on span "Drag & Drop or Browse files." at bounding box center [328, 361] width 59 height 22
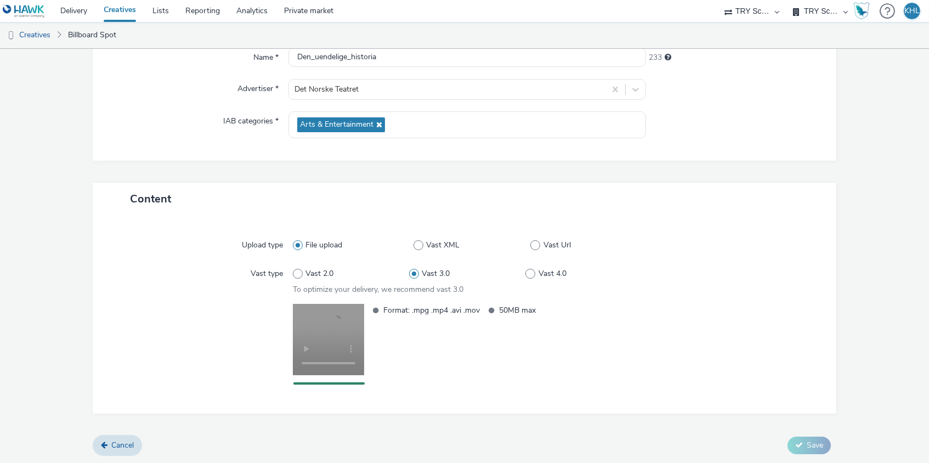
scroll to position [111, 0]
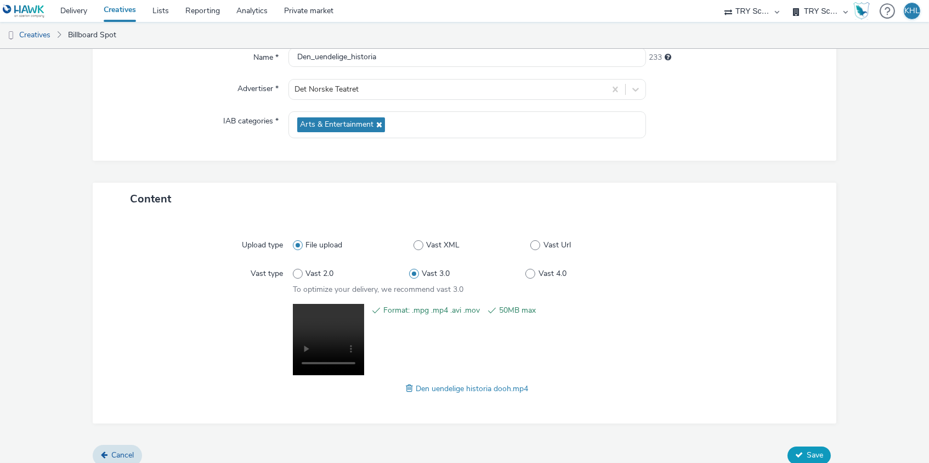
click at [811, 449] on span "Save" at bounding box center [814, 454] width 16 height 10
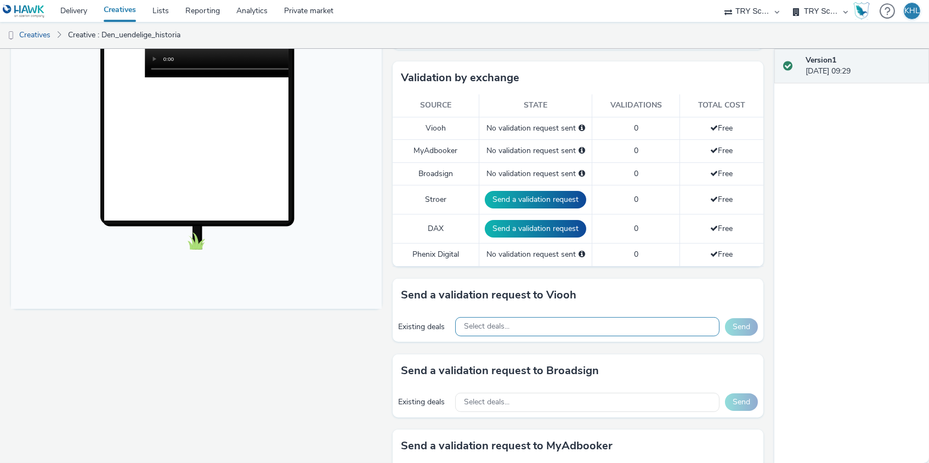
drag, startPoint x: 517, startPoint y: 323, endPoint x: 505, endPoint y: 322, distance: 12.7
click at [517, 323] on div "Select deals..." at bounding box center [587, 326] width 264 height 19
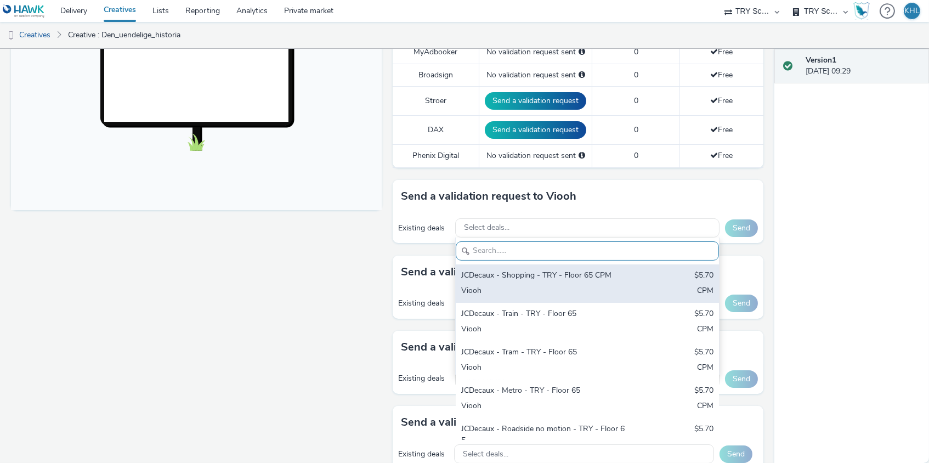
scroll to position [375, 0]
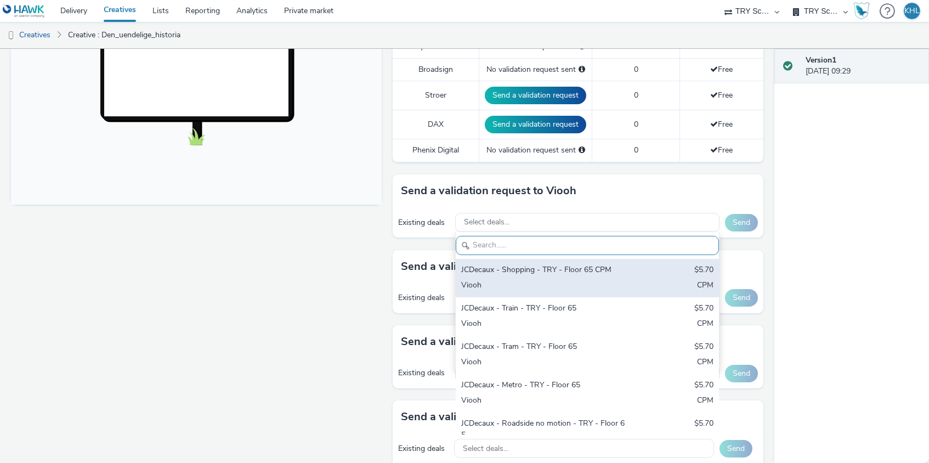
click at [561, 267] on div "JCDecaux - Shopping - TRY - Floor 65 CPM" at bounding box center [544, 270] width 166 height 13
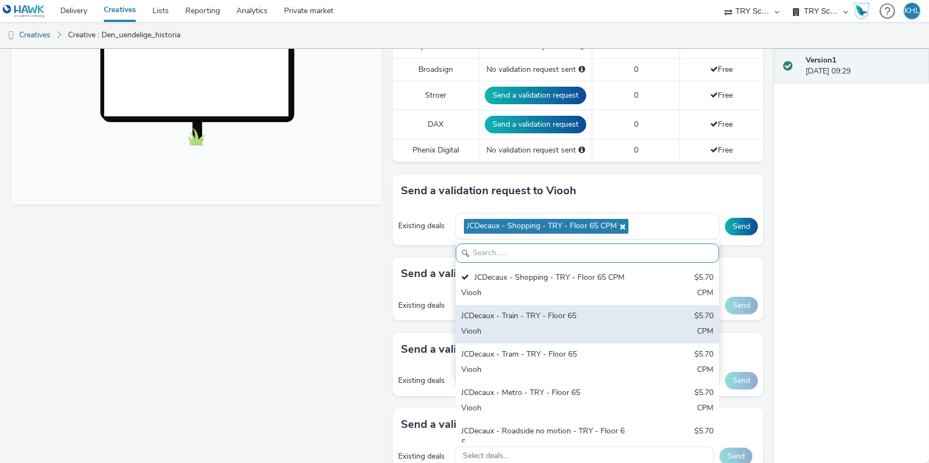
drag, startPoint x: 538, startPoint y: 319, endPoint x: 537, endPoint y: 331, distance: 12.1
click at [538, 326] on div "Viooh" at bounding box center [544, 332] width 166 height 13
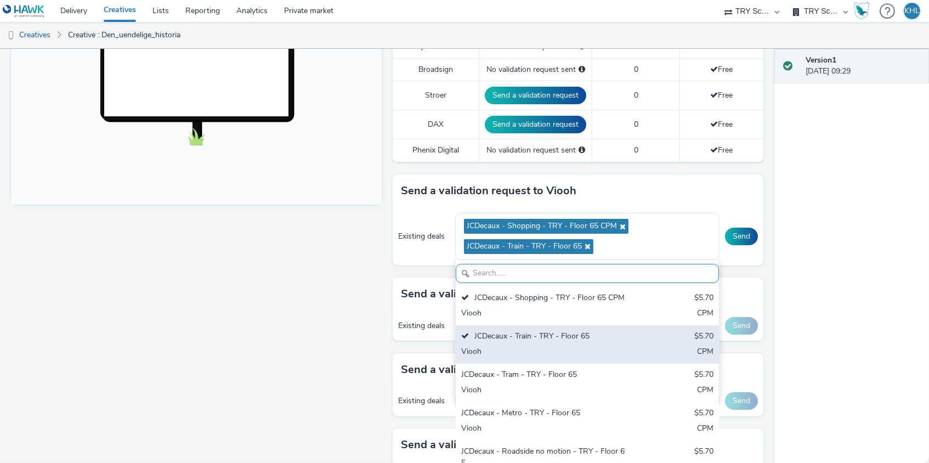
drag, startPoint x: 536, startPoint y: 367, endPoint x: 463, endPoint y: 350, distance: 75.3
click at [537, 369] on div "JCDecaux - Tram - TRY - Floor 65" at bounding box center [544, 375] width 166 height 13
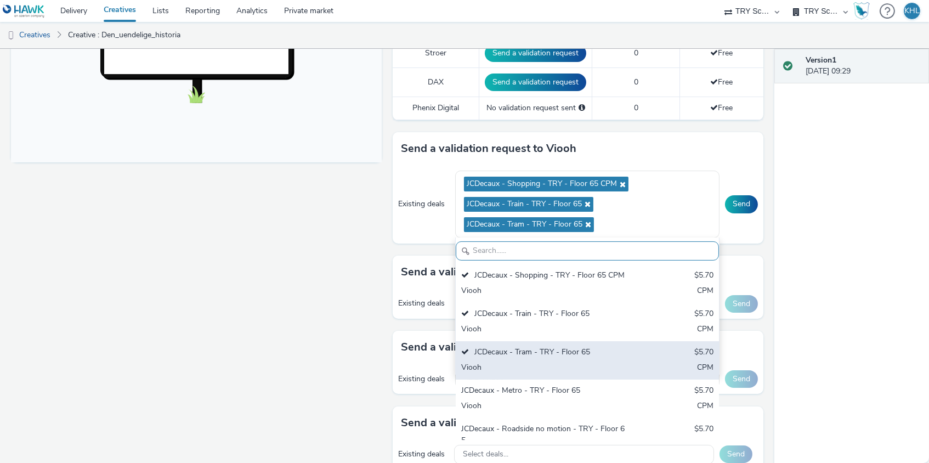
scroll to position [418, 0]
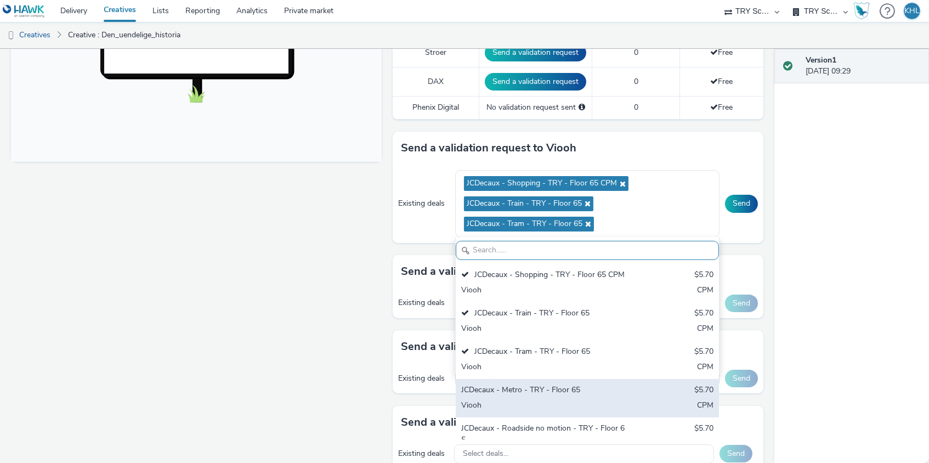
click at [520, 388] on div "JCDecaux - Metro - TRY - Floor 65" at bounding box center [544, 390] width 166 height 13
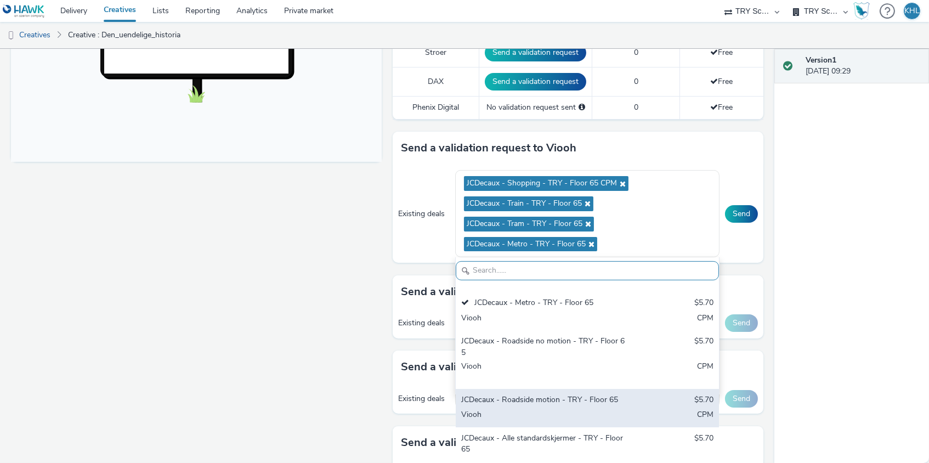
click at [623, 399] on div "JCDecaux - Roadside motion - TRY - Floor 65" at bounding box center [544, 400] width 166 height 13
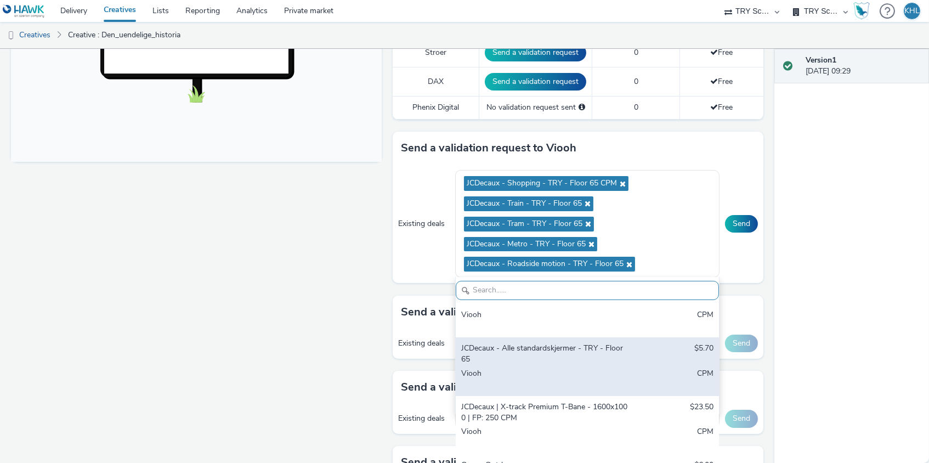
click at [560, 352] on div "JCDecaux - Alle standardskjermer - TRY - Floor 65" at bounding box center [544, 354] width 166 height 22
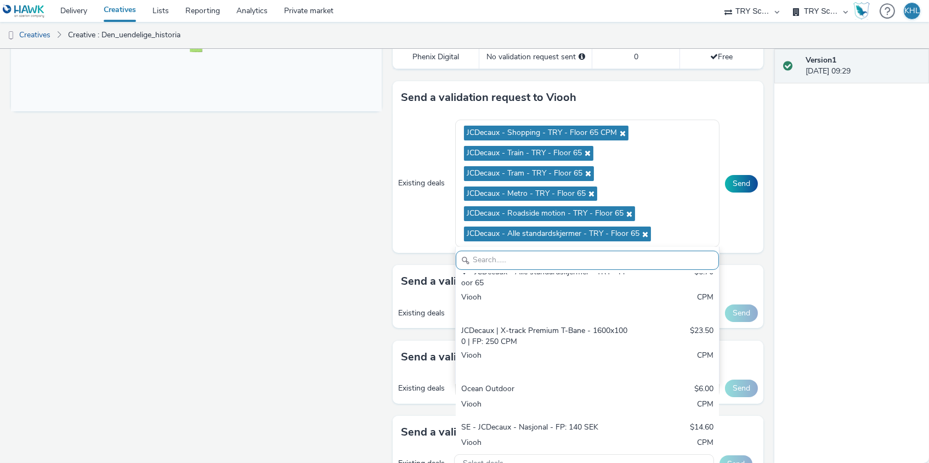
scroll to position [476, 0]
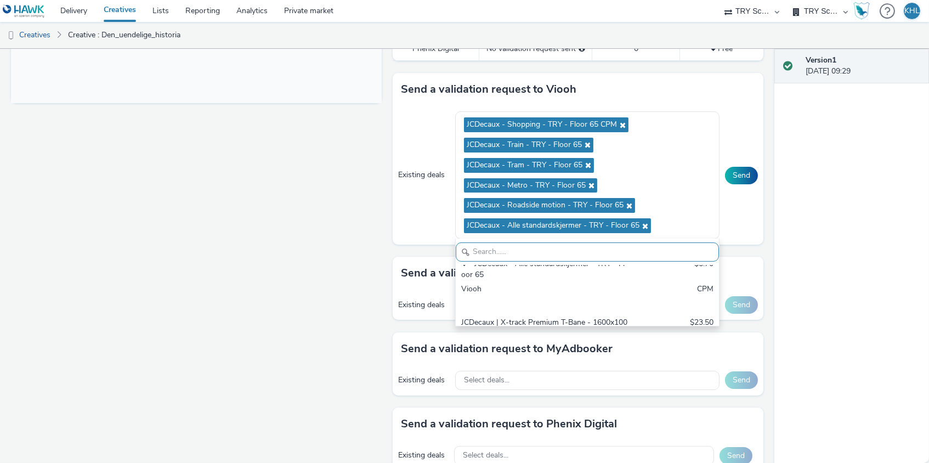
click at [229, 363] on div "Fullscreen" at bounding box center [199, 182] width 376 height 1056
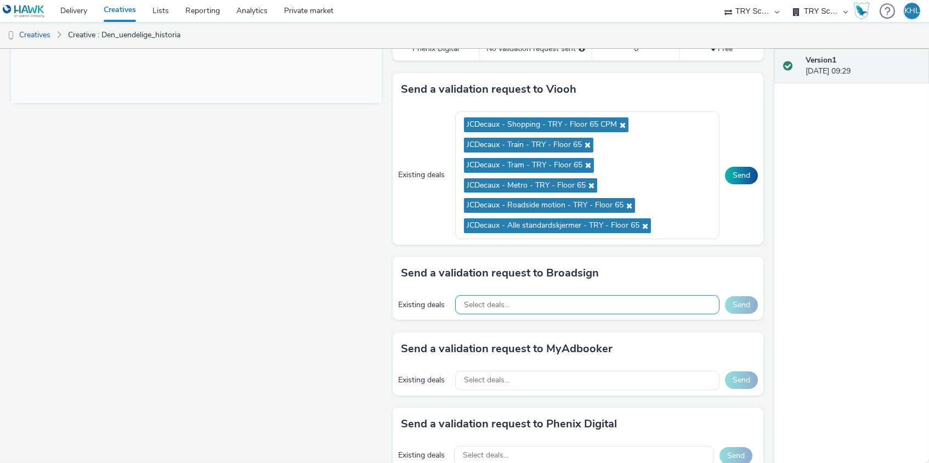
click at [587, 295] on div "Select deals..." at bounding box center [587, 304] width 264 height 19
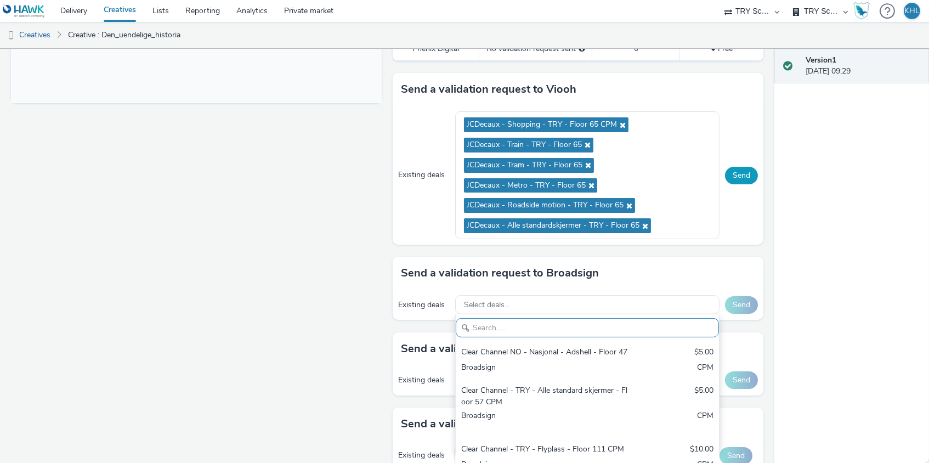
click at [748, 174] on button "Send" at bounding box center [741, 176] width 33 height 18
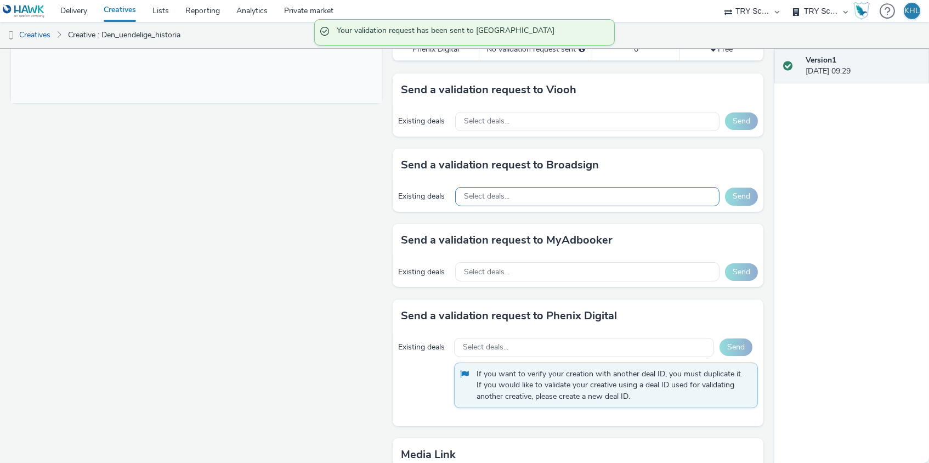
click at [564, 187] on div "Select deals..." at bounding box center [587, 196] width 264 height 19
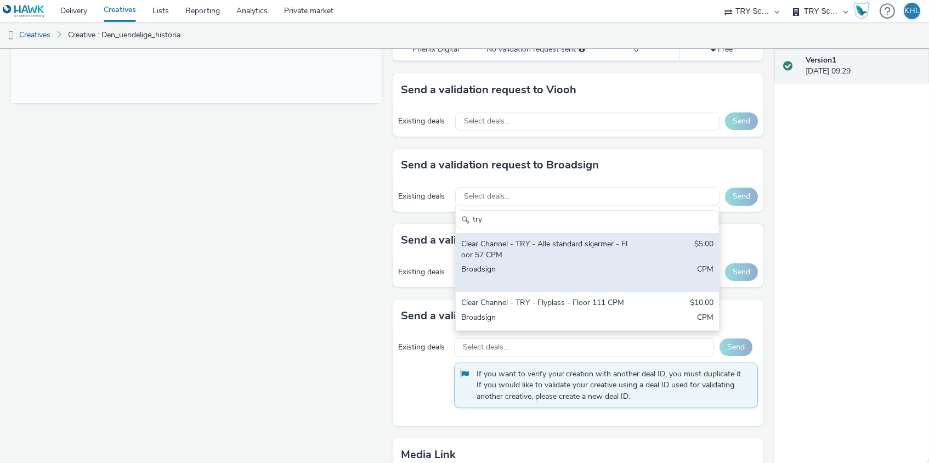
type input "try"
click at [634, 245] on div "Clear Channel - TRY - Alle standard skjermer - Floor 57 CPM $5.00 Broadsign CPM" at bounding box center [587, 262] width 263 height 59
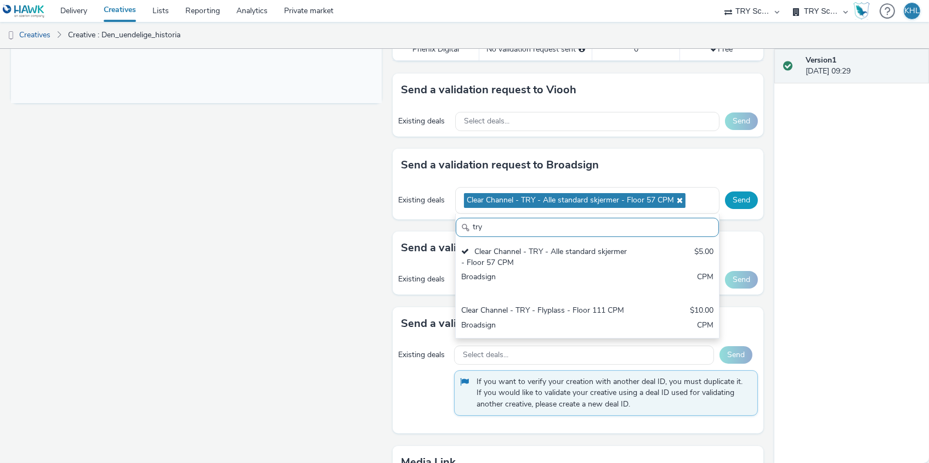
click at [749, 196] on button "Send" at bounding box center [741, 200] width 33 height 18
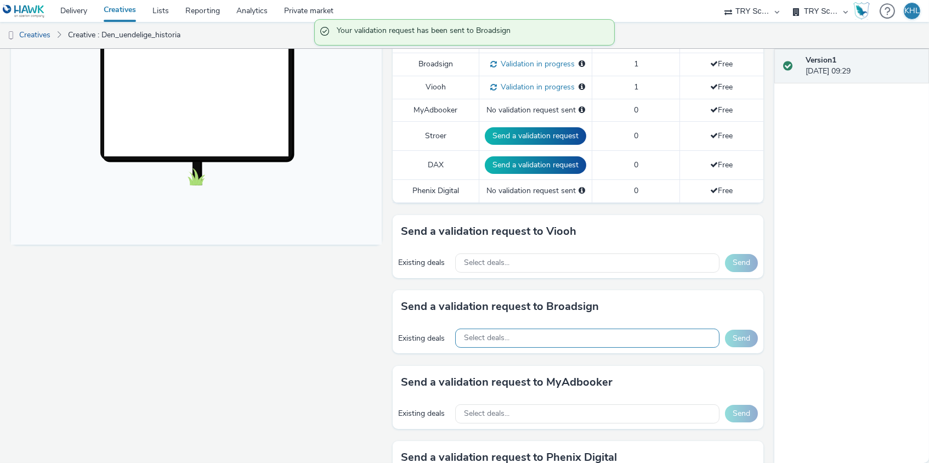
scroll to position [326, 0]
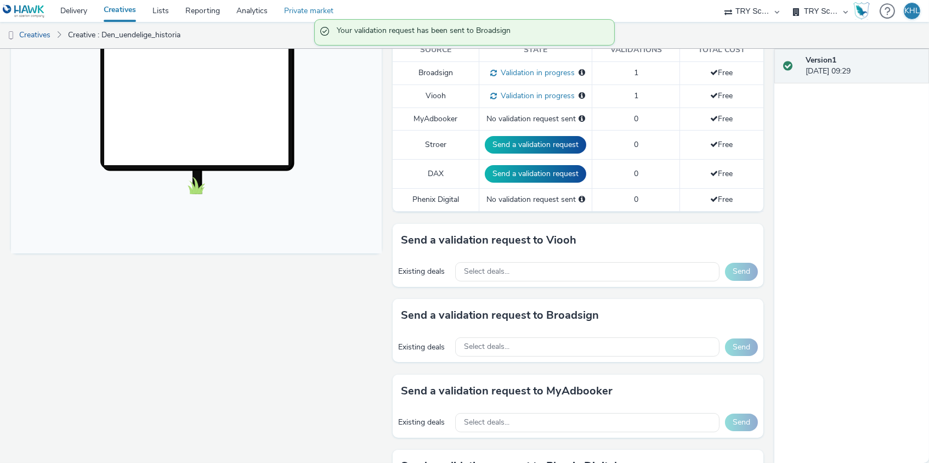
click at [315, 9] on link "Private market" at bounding box center [309, 11] width 66 height 22
